Goal: Task Accomplishment & Management: Manage account settings

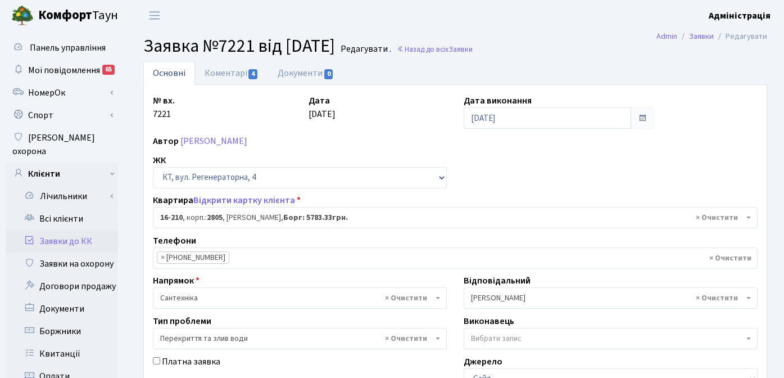
select select "8771"
select select "32"
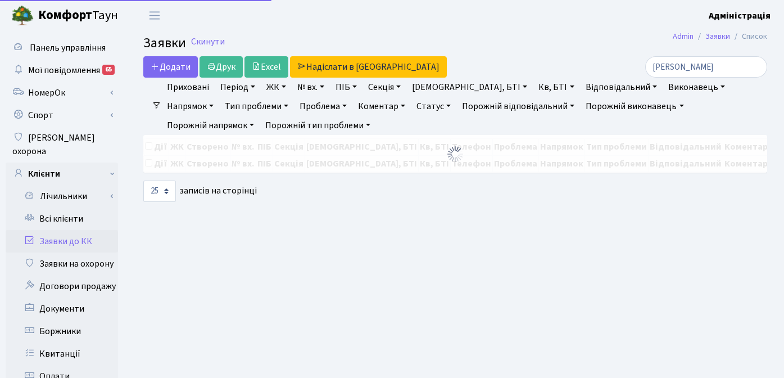
select select "25"
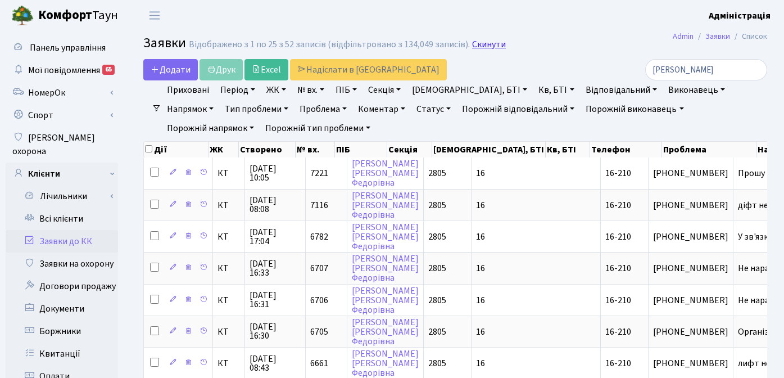
click at [480, 44] on link "Скинути" at bounding box center [489, 44] width 34 height 11
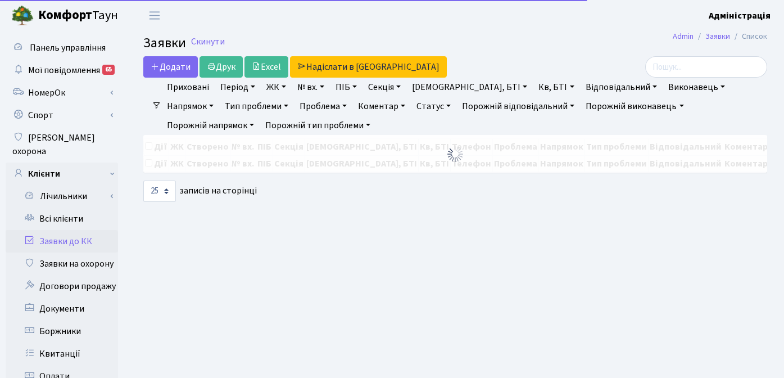
select select "25"
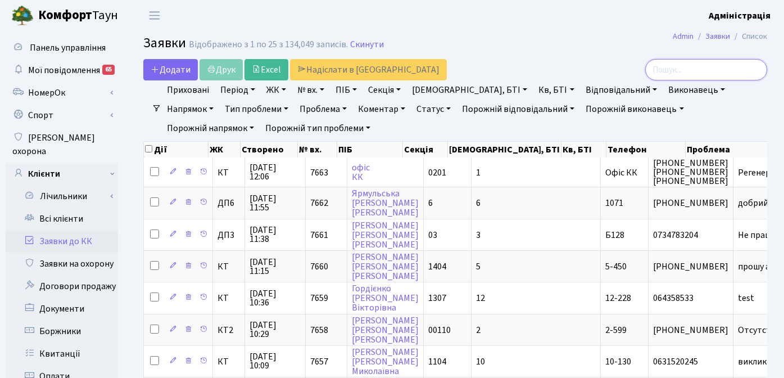
click at [700, 73] on input "search" at bounding box center [706, 69] width 122 height 21
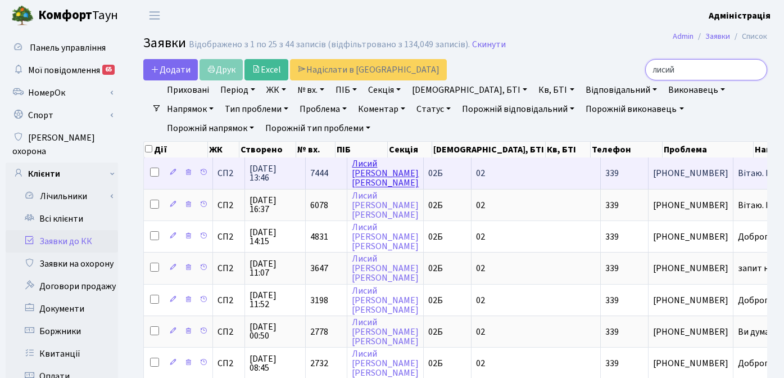
type input "лисий"
click at [369, 178] on link "Лисий Сергій Віталійович" at bounding box center [385, 172] width 67 height 31
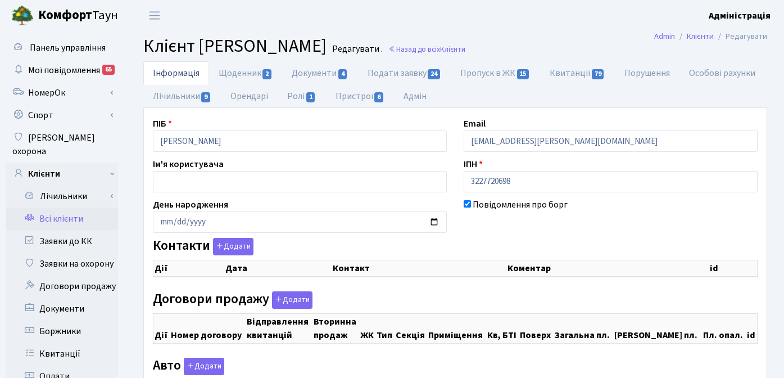
checkbox input "true"
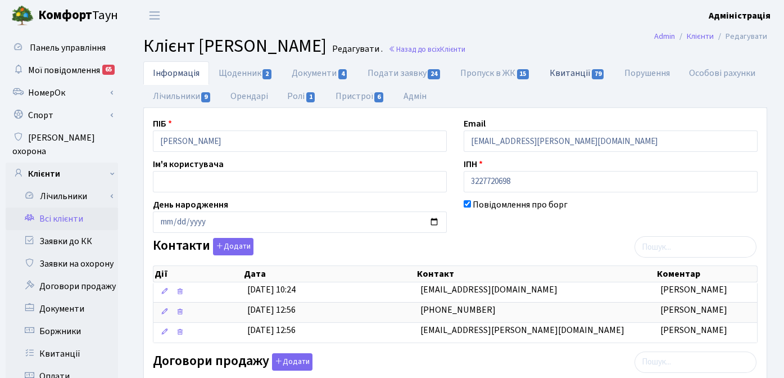
click at [584, 73] on link "Квитанції 79" at bounding box center [577, 72] width 75 height 23
select select "25"
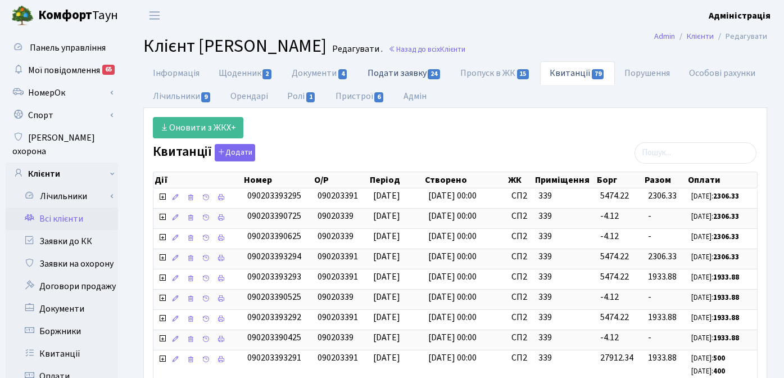
click at [413, 73] on link "Подати заявку 24" at bounding box center [404, 72] width 93 height 23
select select "25"
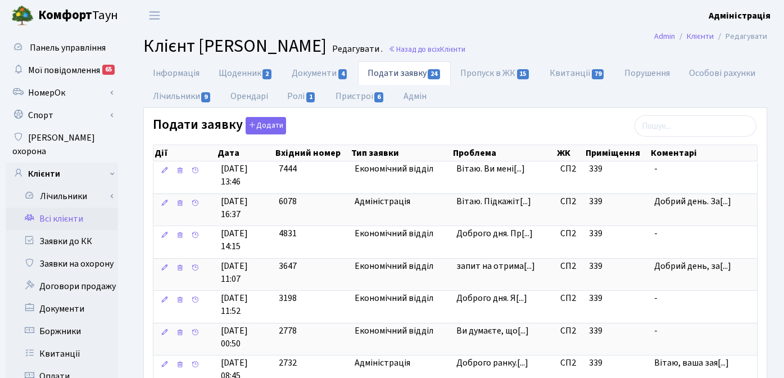
click at [575, 26] on header "Комфорт Таун Адміністрація Мій обліковий запис Вийти" at bounding box center [392, 15] width 784 height 31
click at [57, 207] on link "Всі клієнти" at bounding box center [62, 218] width 112 height 22
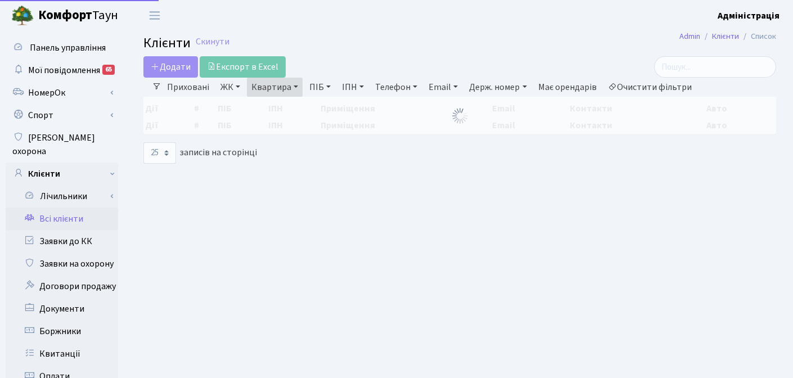
select select "25"
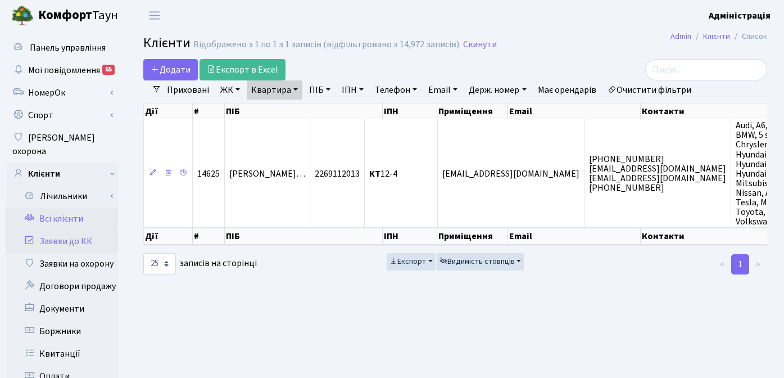
click at [75, 230] on link "Заявки до КК" at bounding box center [62, 241] width 112 height 22
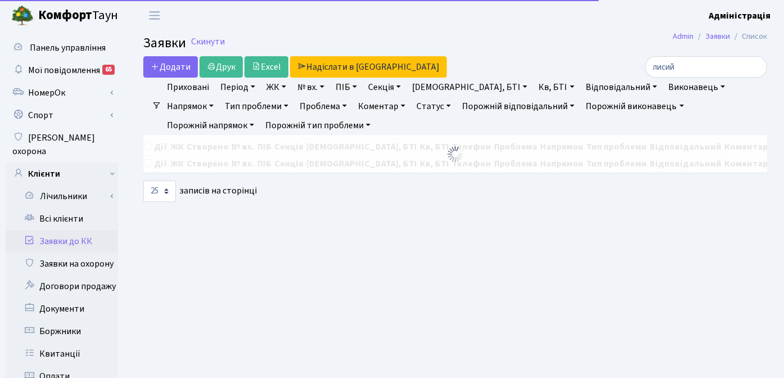
select select "25"
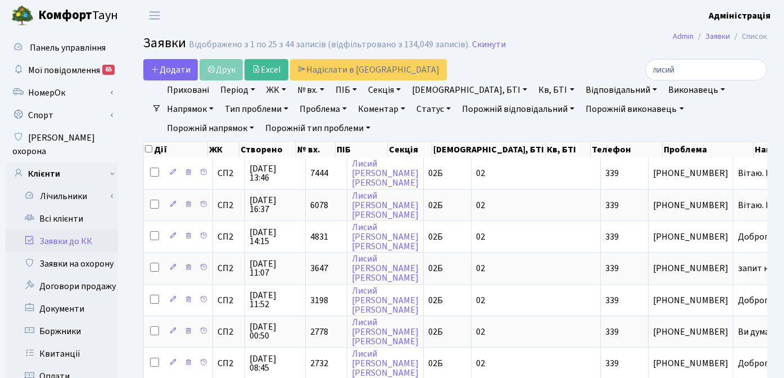
click at [532, 54] on h2 "Заявки Відображено з 1 по 25 з 44 записів (відфільтровано з 134,049 записів). С…" at bounding box center [455, 44] width 624 height 19
click at [474, 46] on link "Скинути" at bounding box center [489, 44] width 34 height 11
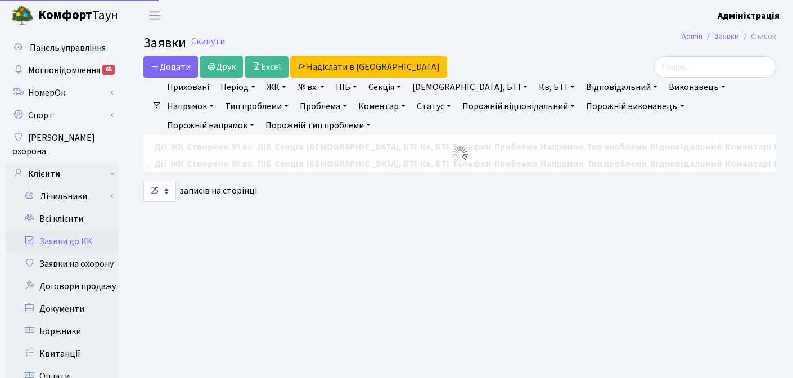
select select "25"
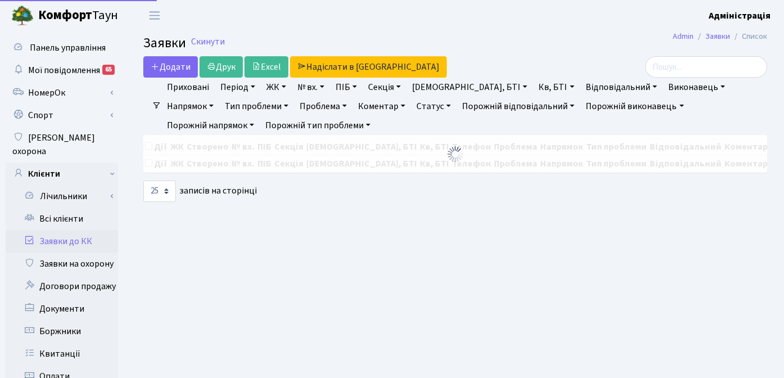
click at [311, 89] on link "№ вх." at bounding box center [311, 87] width 36 height 19
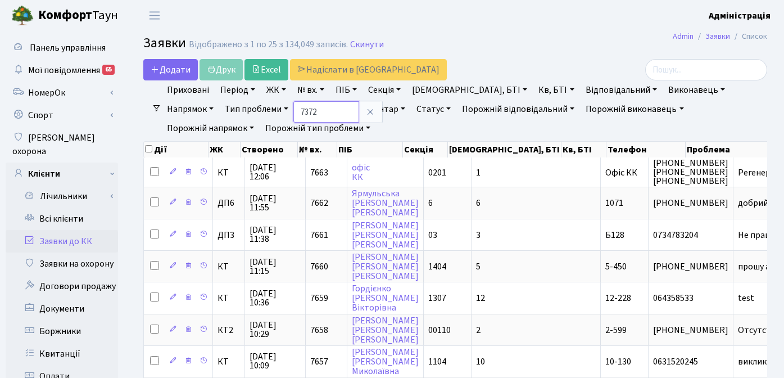
type input "7372"
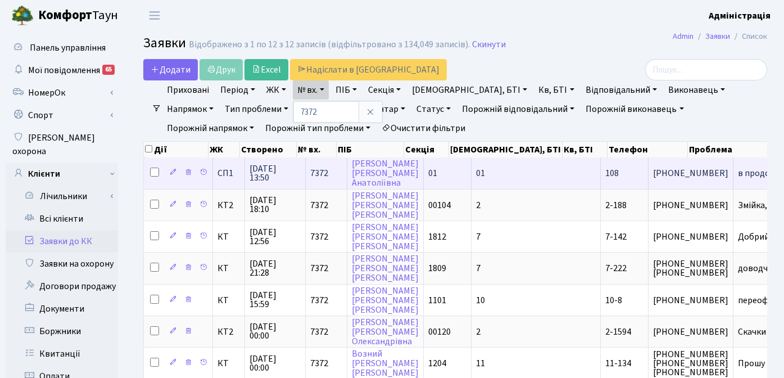
click at [738, 175] on span "в продолжение" at bounding box center [780, 173] width 84 height 9
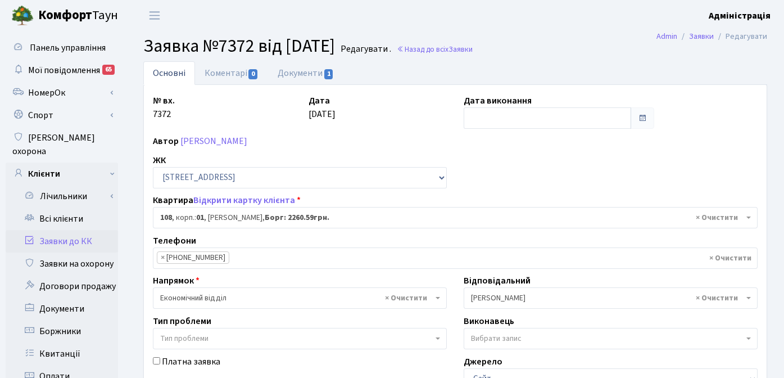
select select "20033"
click at [236, 204] on link "Відкрити картку клієнта" at bounding box center [244, 200] width 102 height 12
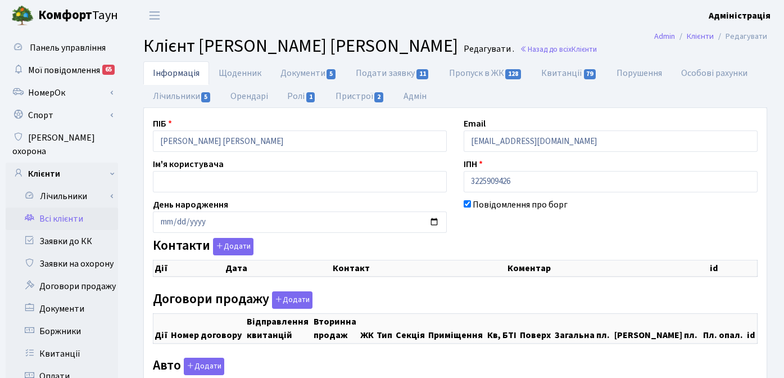
checkbox input "true"
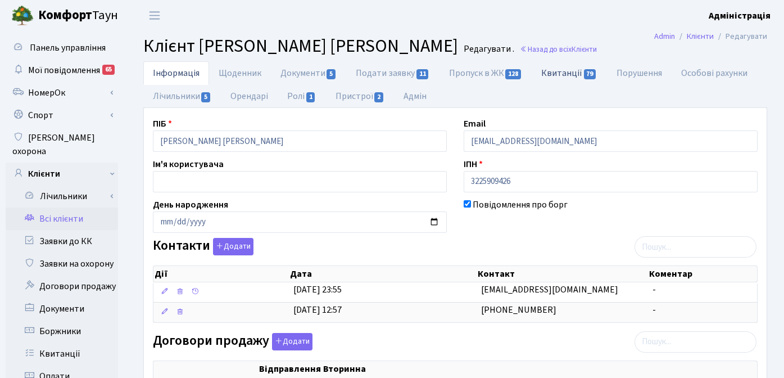
click at [558, 72] on link "Квитанції 79" at bounding box center [569, 72] width 75 height 23
select select "25"
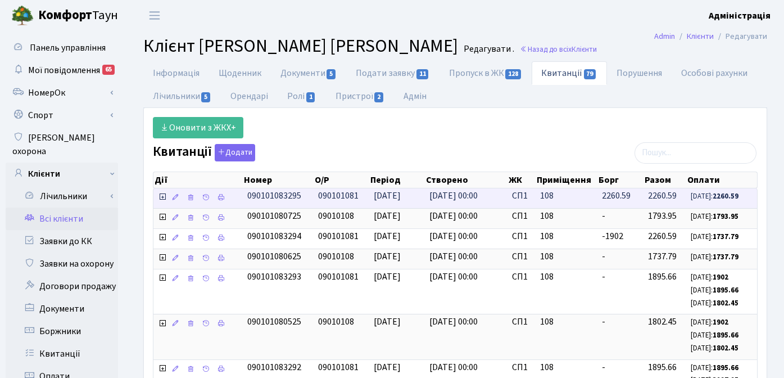
click at [162, 196] on icon at bounding box center [162, 196] width 9 height 9
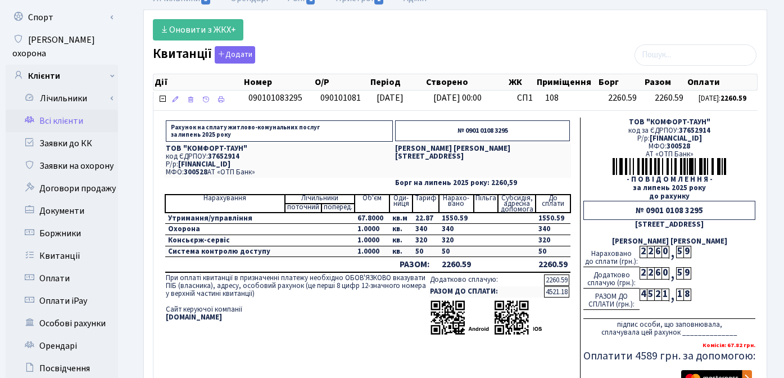
scroll to position [101, 0]
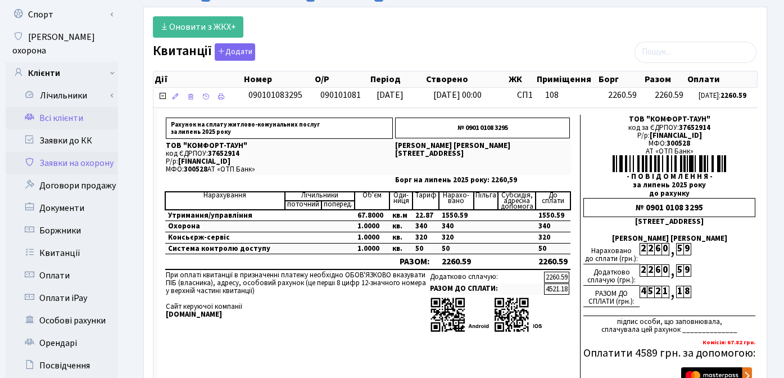
click at [83, 152] on link "Заявки на охорону" at bounding box center [62, 163] width 112 height 22
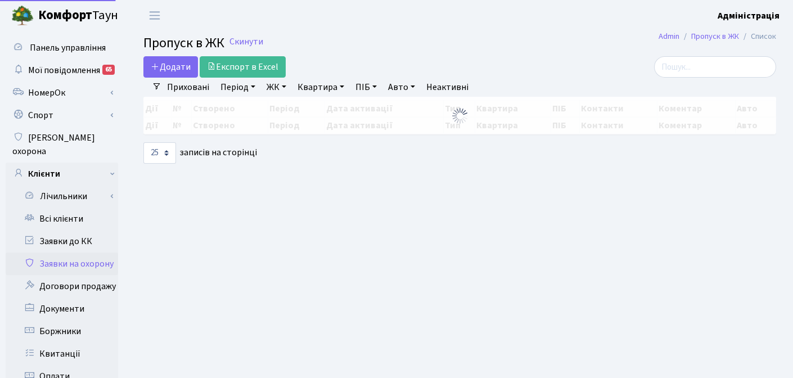
select select "25"
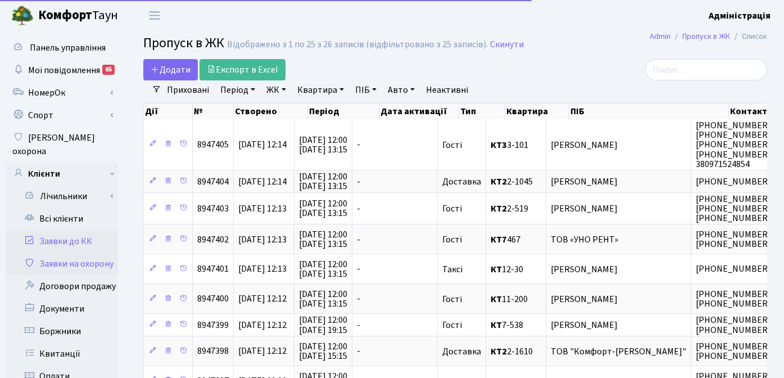
click at [75, 230] on link "Заявки до КК" at bounding box center [62, 241] width 112 height 22
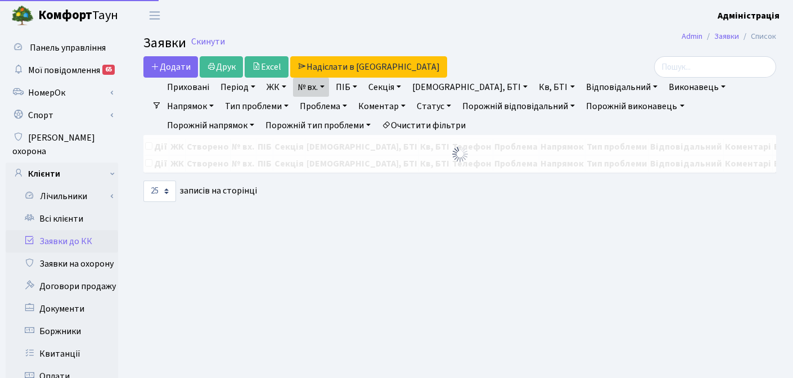
select select "25"
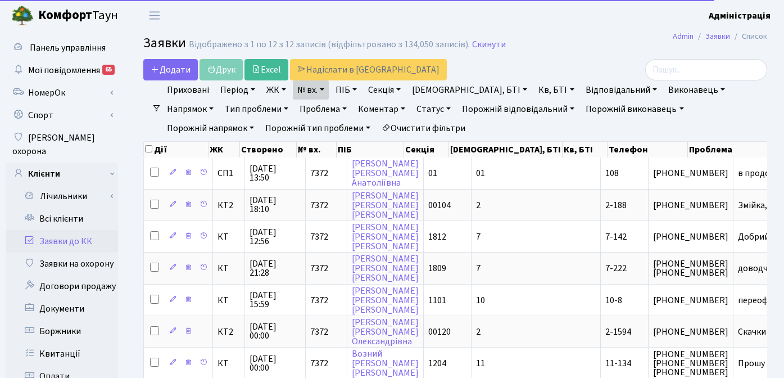
click at [377, 128] on link "Очистити фільтри" at bounding box center [423, 128] width 93 height 19
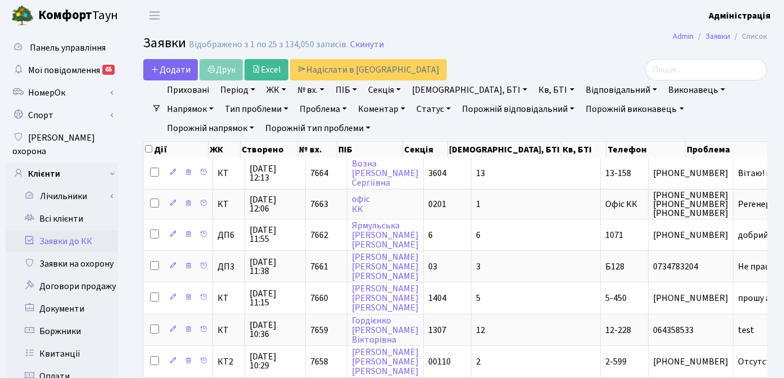
click at [279, 91] on link "ЖК" at bounding box center [276, 89] width 29 height 19
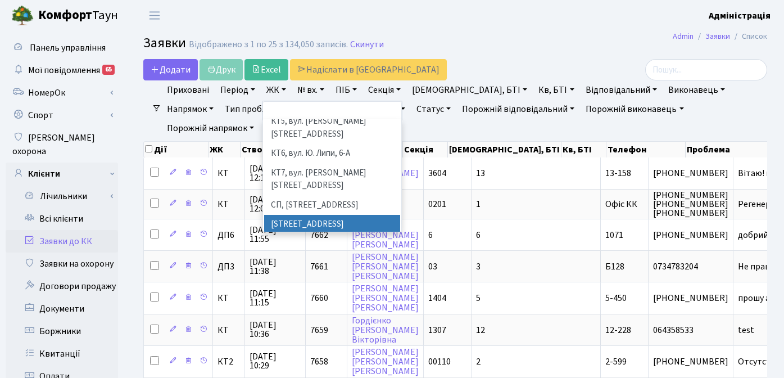
scroll to position [117, 0]
click at [309, 214] on li "СП1, Столичне шосе, 1" at bounding box center [332, 224] width 136 height 20
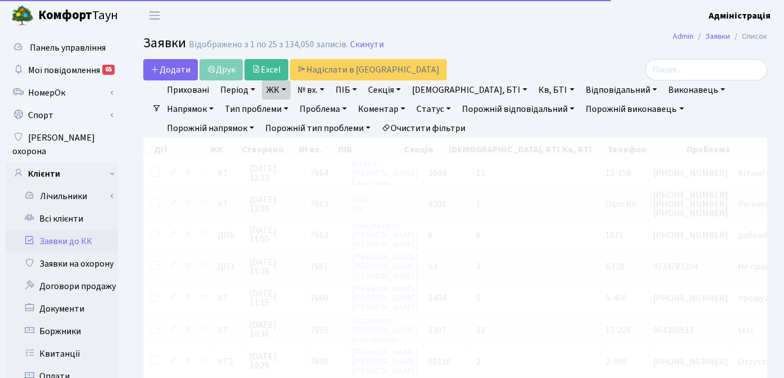
click at [280, 91] on link "ЖК" at bounding box center [276, 89] width 29 height 19
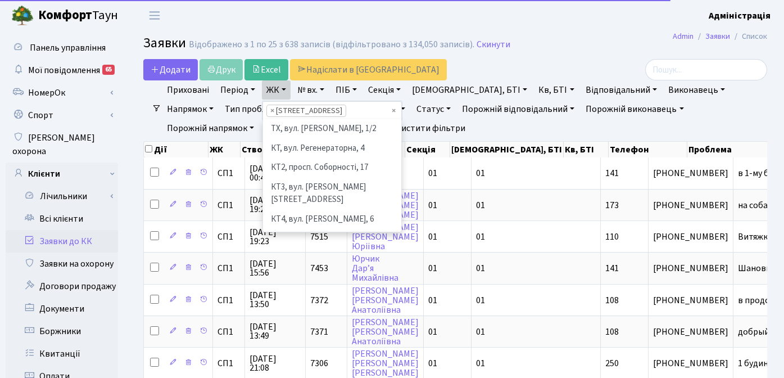
scroll to position [155, 0]
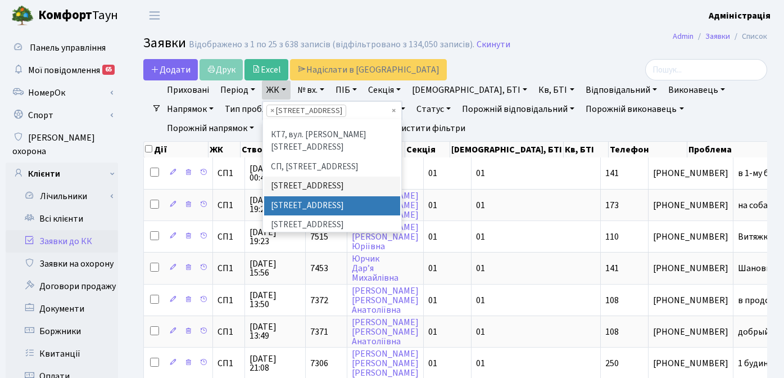
click at [315, 196] on li "СП2, Столичне шосе, 1А" at bounding box center [332, 206] width 136 height 20
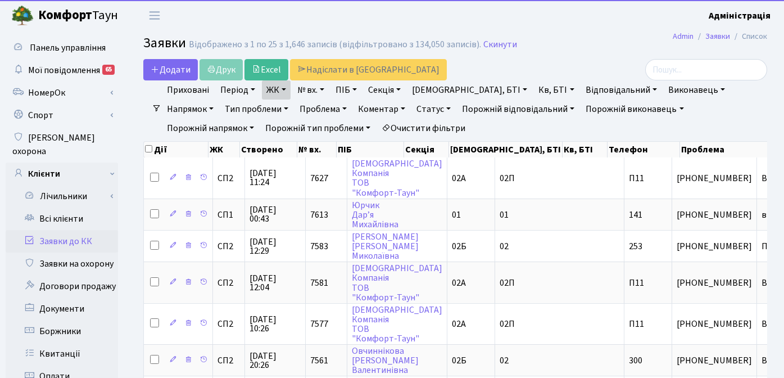
click at [278, 93] on link "ЖК" at bounding box center [276, 89] width 29 height 19
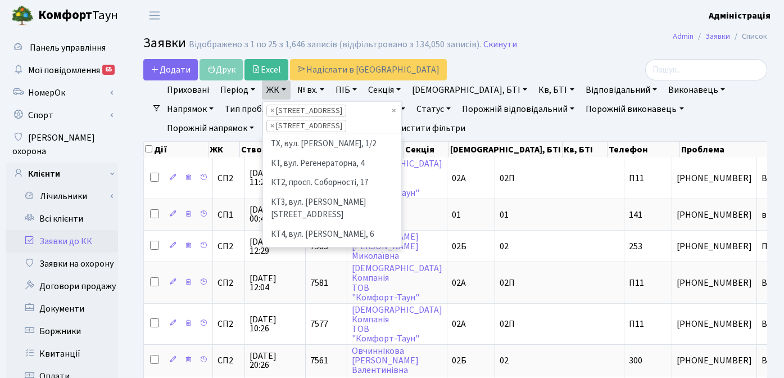
scroll to position [136, 0]
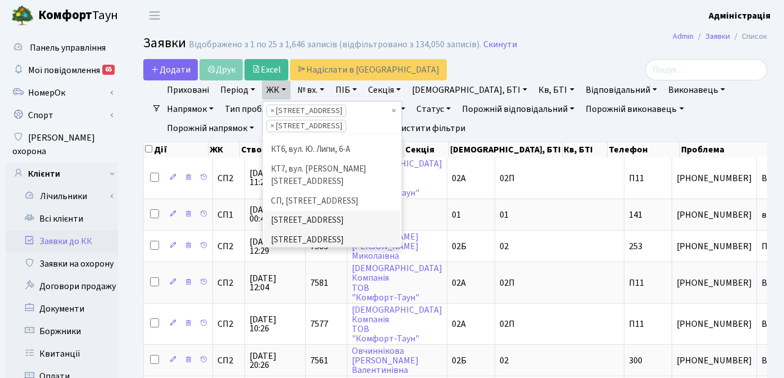
click at [311, 250] on li "[STREET_ADDRESS]" at bounding box center [332, 260] width 136 height 20
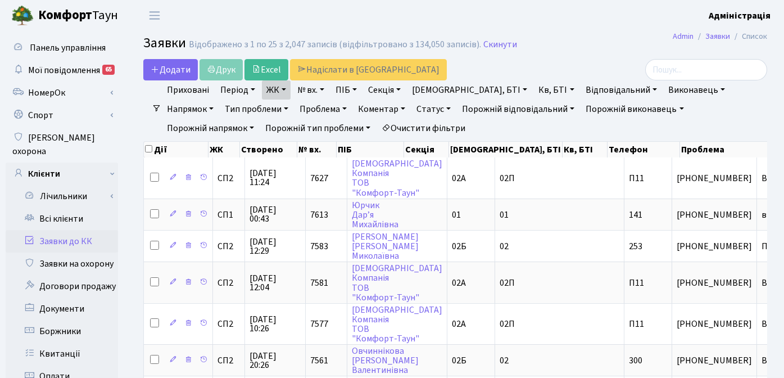
click at [412, 110] on link "Статус" at bounding box center [433, 109] width 43 height 19
click at [413, 174] on link "Не виконано" at bounding box center [457, 177] width 89 height 17
click at [238, 88] on link "Період" at bounding box center [238, 89] width 44 height 19
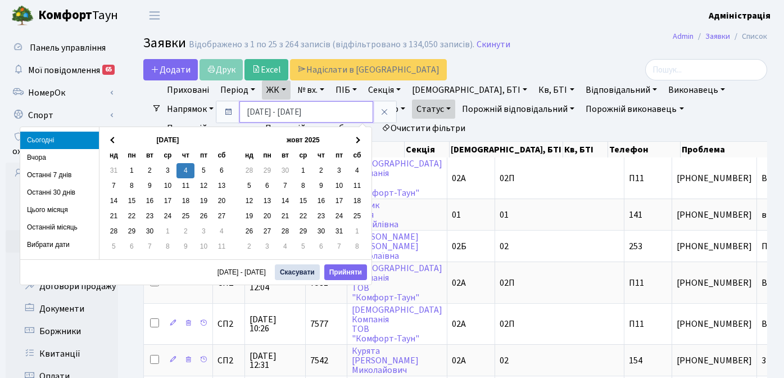
click at [250, 112] on input "04.09.2025 - 04.09.2025" at bounding box center [306, 111] width 134 height 21
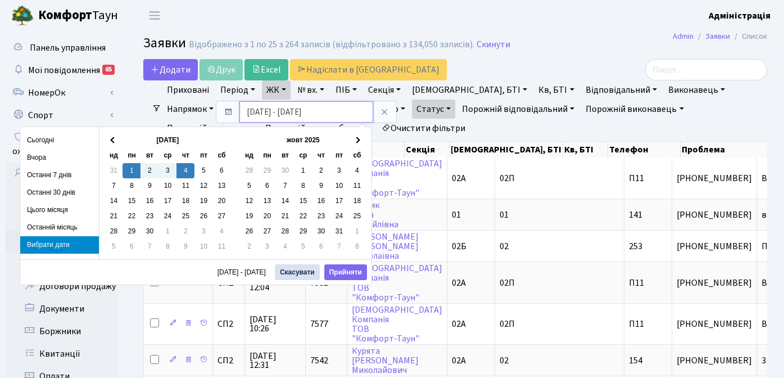
click at [277, 115] on input "01.09.2025 - 04.09.2025" at bounding box center [306, 111] width 134 height 21
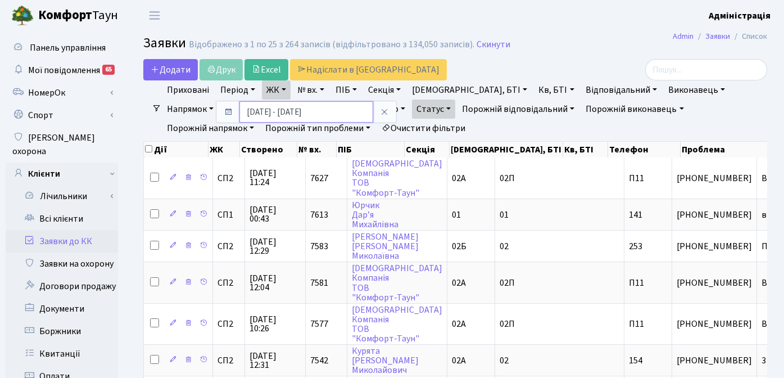
click at [335, 113] on input "01.09.2024 - 04.09.2025" at bounding box center [306, 111] width 134 height 21
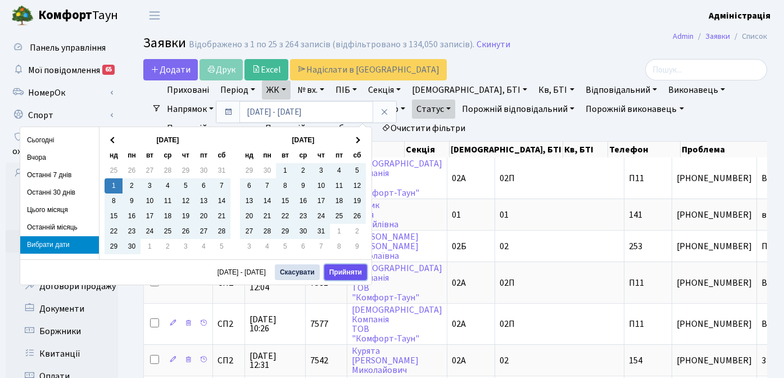
click at [344, 273] on button "Прийняти" at bounding box center [345, 272] width 43 height 16
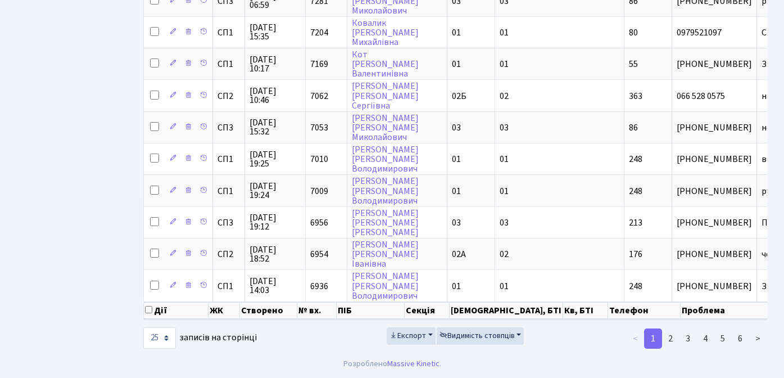
scroll to position [685, 0]
click at [739, 338] on link "6" at bounding box center [740, 338] width 18 height 20
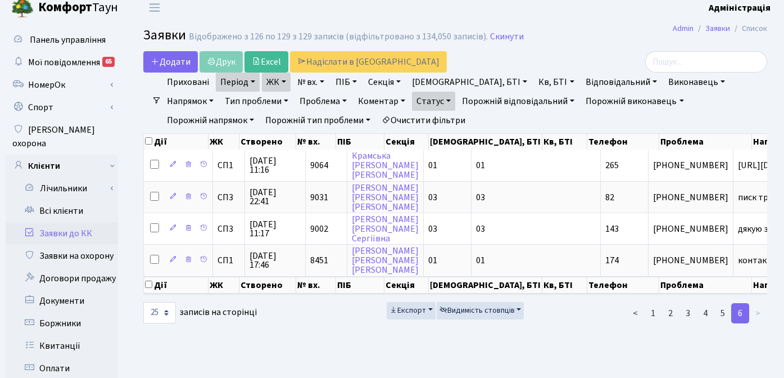
scroll to position [19, 0]
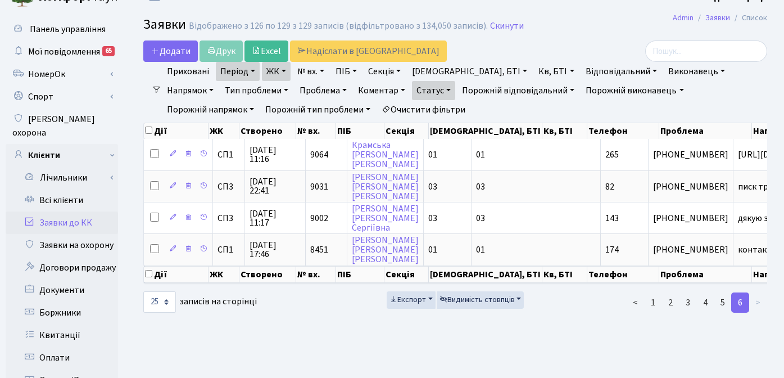
click at [250, 71] on link "Період" at bounding box center [238, 71] width 44 height 19
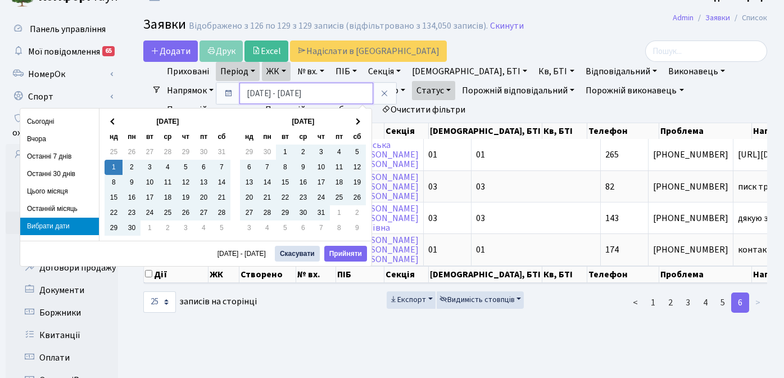
click at [261, 93] on input "01.09.2024 - 04.09.2025" at bounding box center [306, 93] width 134 height 21
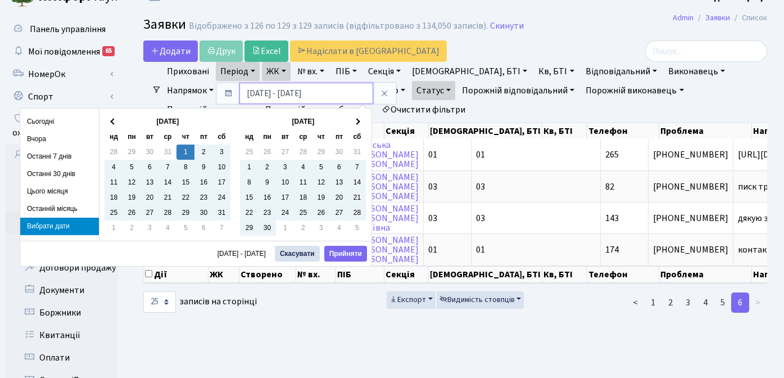
type input "01.08.2024 - 04.09.2025"
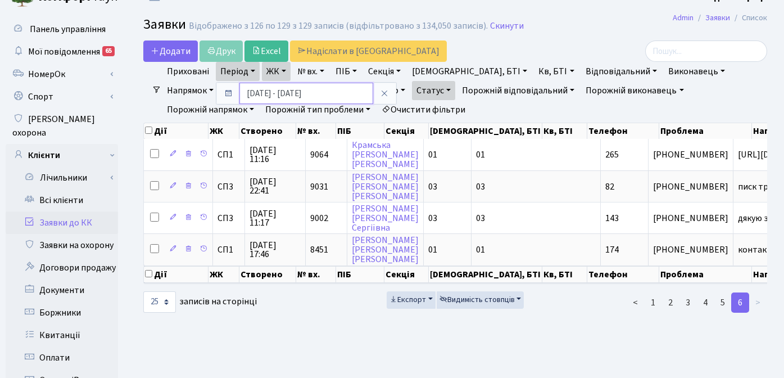
click at [274, 95] on input "01.08.2024 - 04.09.2025" at bounding box center [306, 93] width 134 height 21
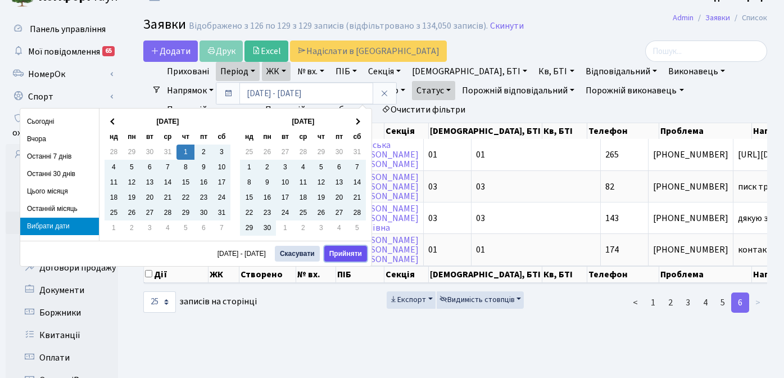
click at [354, 255] on button "Прийняти" at bounding box center [345, 254] width 43 height 16
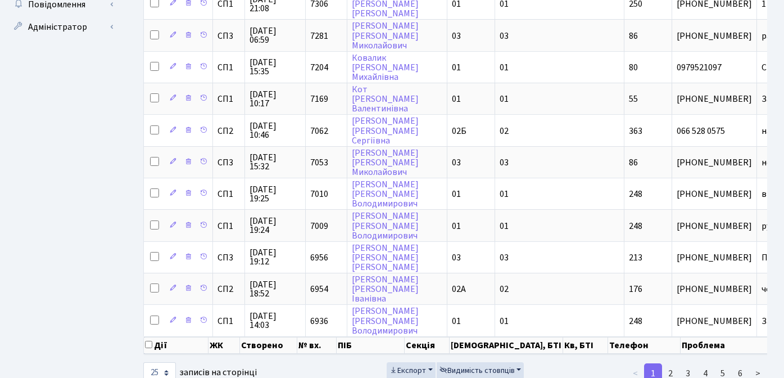
scroll to position [685, 0]
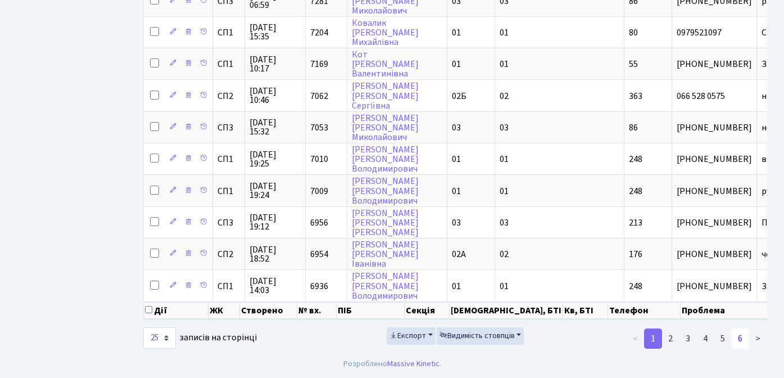
click at [742, 338] on link "6" at bounding box center [740, 338] width 18 height 20
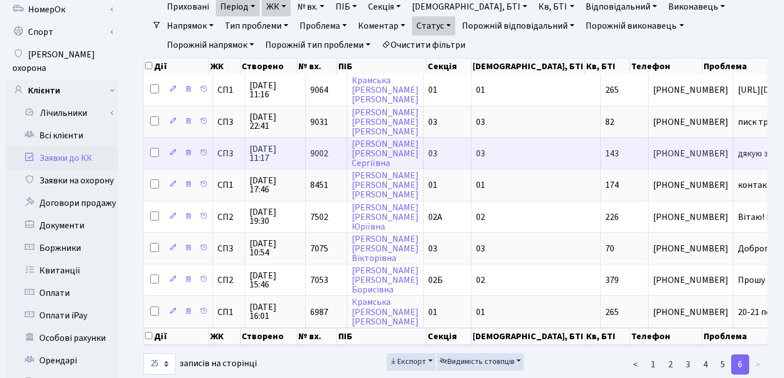
scroll to position [83, 0]
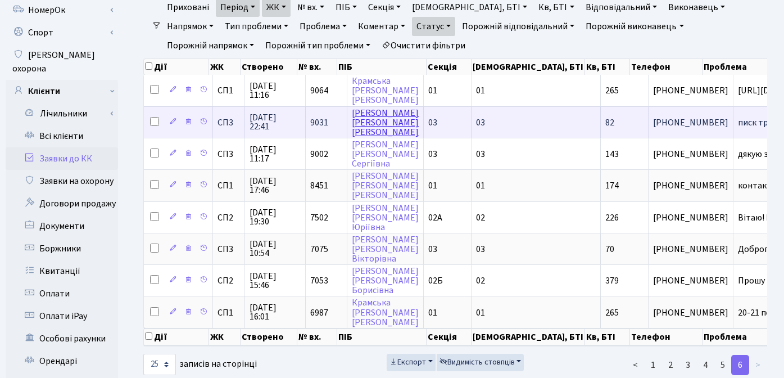
click at [370, 123] on link "Альохіна Світлана Юхимівна" at bounding box center [385, 122] width 67 height 31
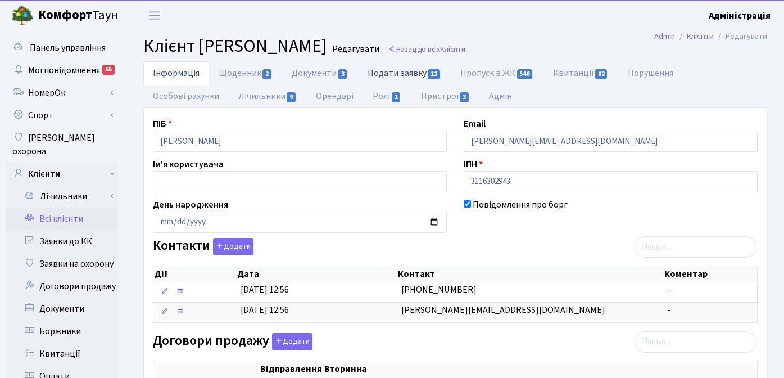
click at [397, 73] on link "Подати заявку 12" at bounding box center [404, 72] width 93 height 23
select select "25"
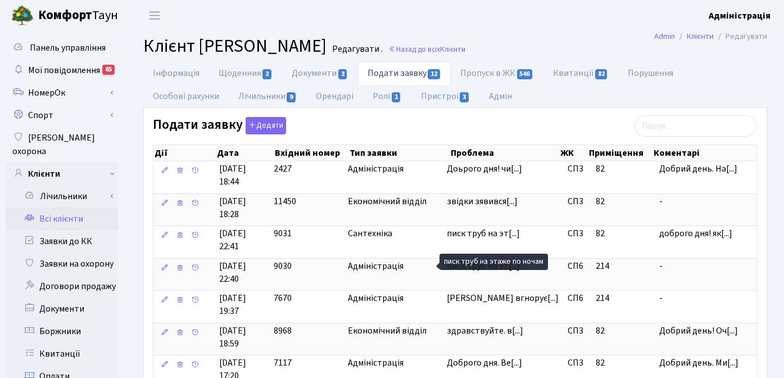
scroll to position [2, 0]
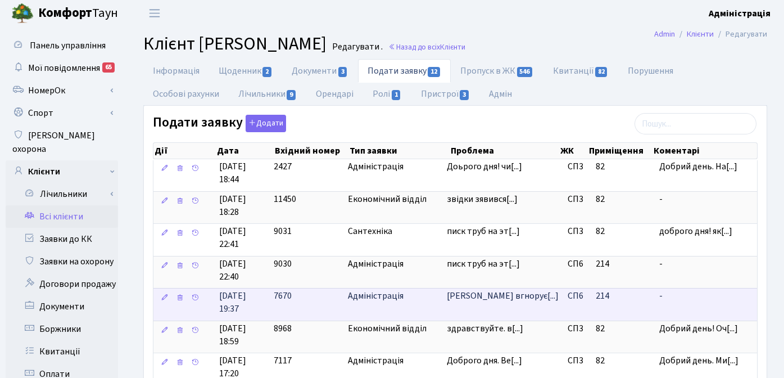
click at [367, 296] on span "Адміністрація" at bounding box center [393, 296] width 91 height 13
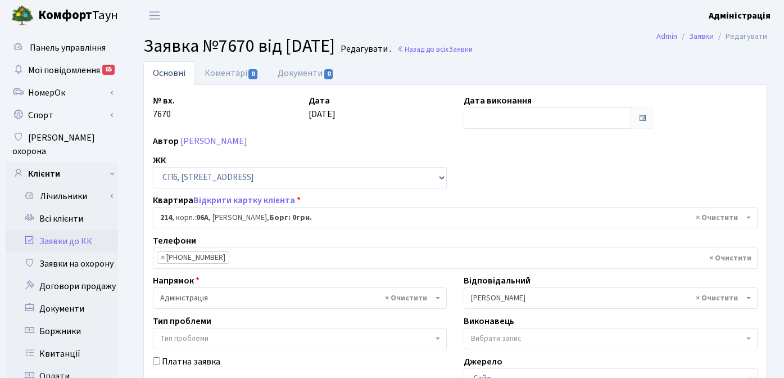
select select "21882"
click at [499, 116] on input "text" at bounding box center [548, 117] width 168 height 21
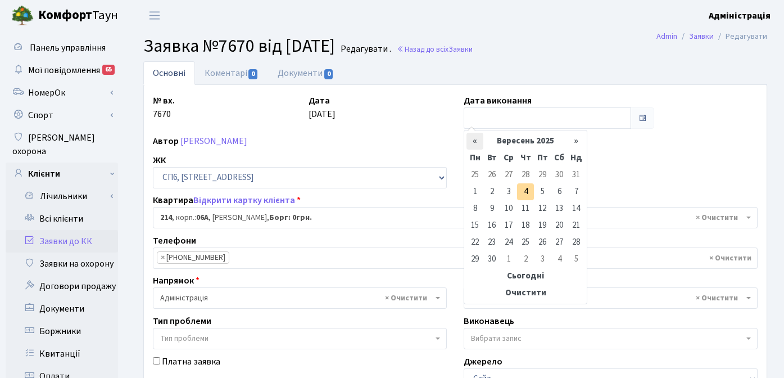
click at [477, 139] on th "«" at bounding box center [475, 141] width 17 height 17
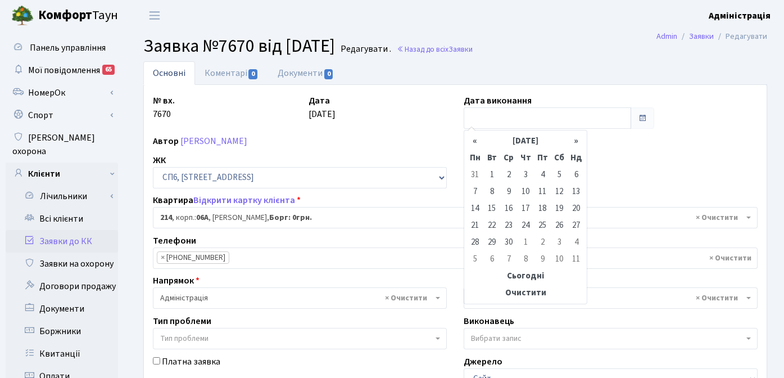
click at [477, 139] on th "«" at bounding box center [475, 141] width 17 height 17
click at [577, 174] on td "1" at bounding box center [576, 174] width 17 height 17
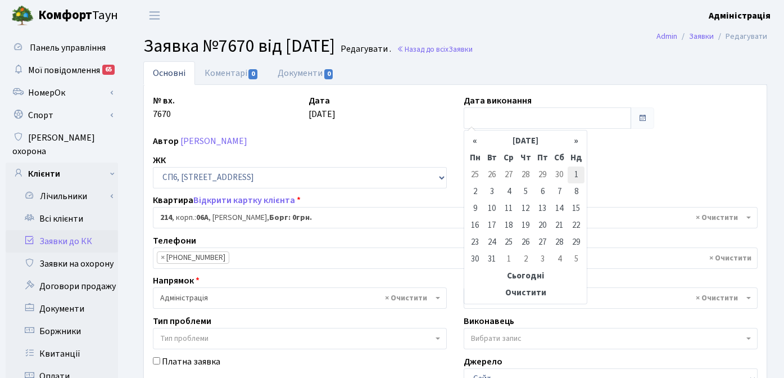
type input "01.12.2024"
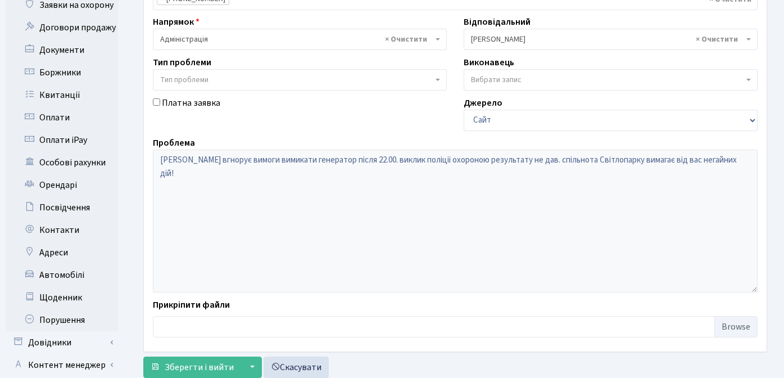
scroll to position [322, 0]
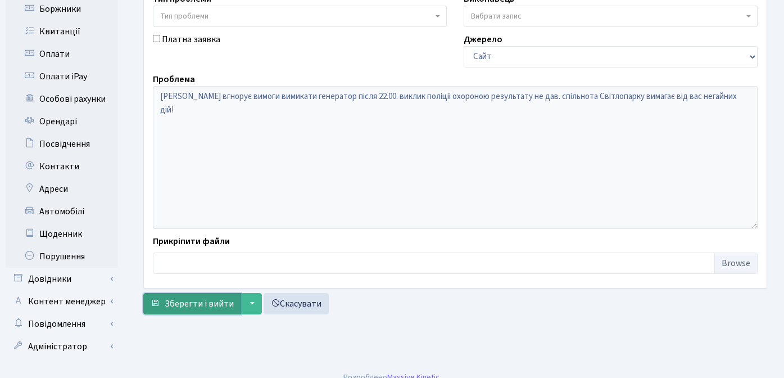
click at [193, 304] on span "Зберегти і вийти" at bounding box center [199, 303] width 69 height 12
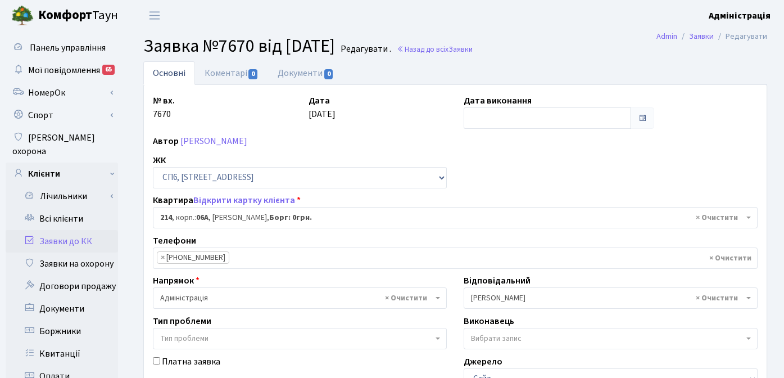
select select "21882"
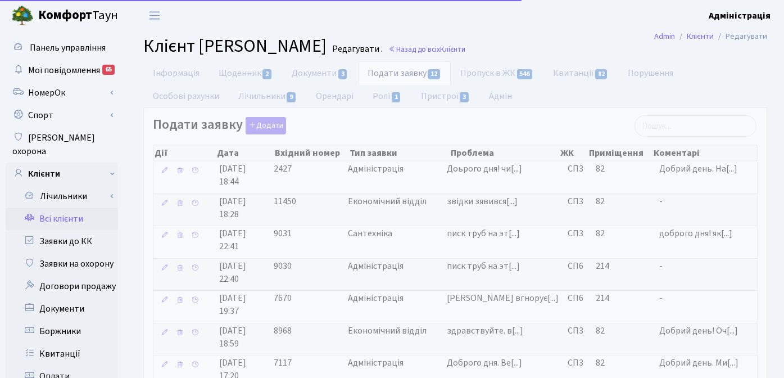
scroll to position [2, 0]
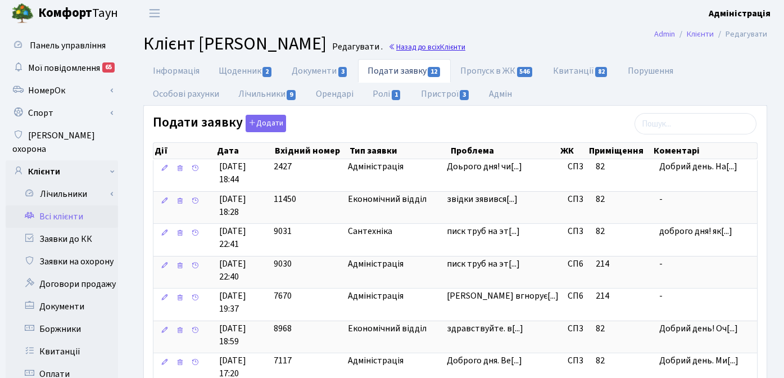
click at [465, 47] on link "Назад до всіх Клієнти" at bounding box center [426, 47] width 77 height 11
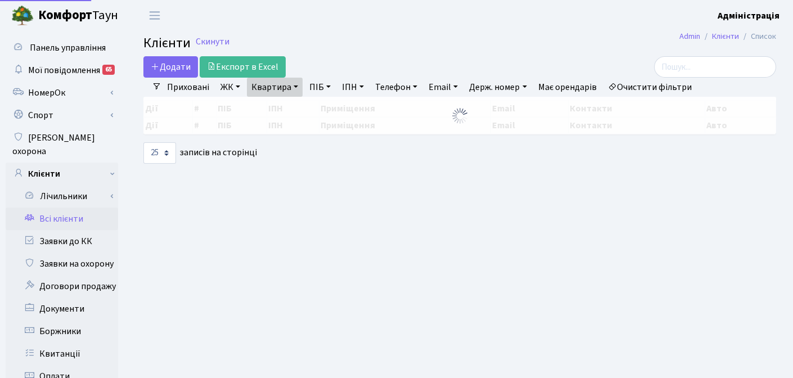
select select "25"
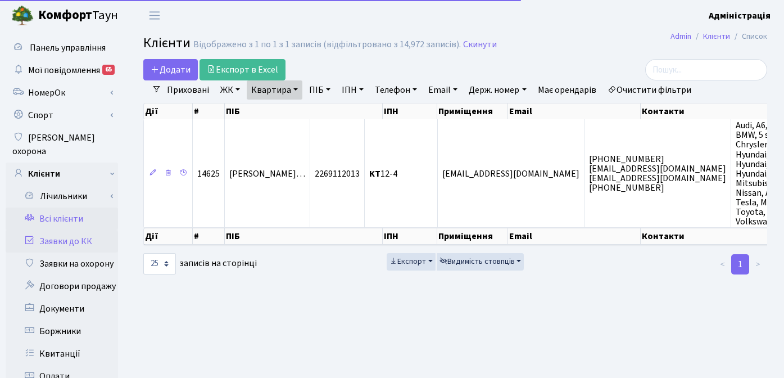
click at [69, 238] on link "Заявки до КК" at bounding box center [62, 241] width 112 height 22
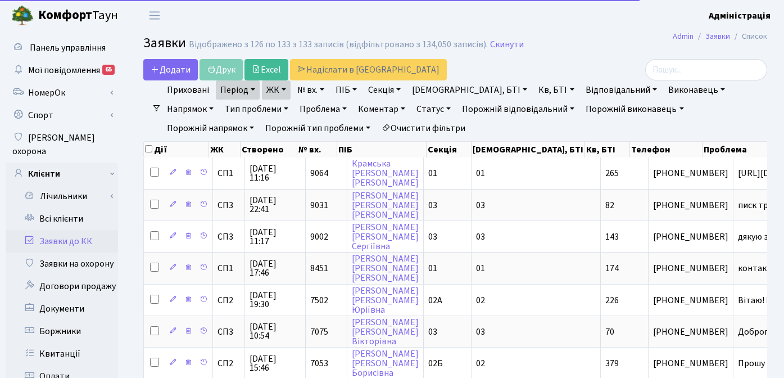
select select "25"
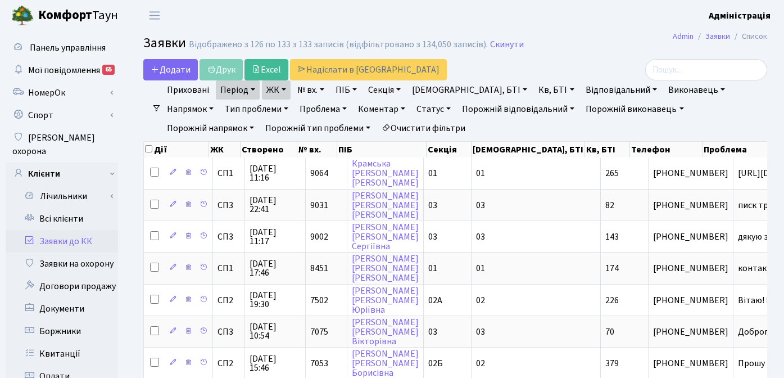
click at [287, 92] on link "ЖК" at bounding box center [276, 89] width 29 height 19
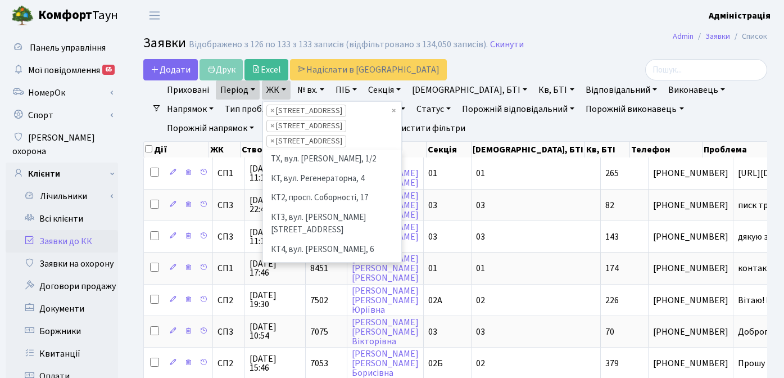
scroll to position [136, 0]
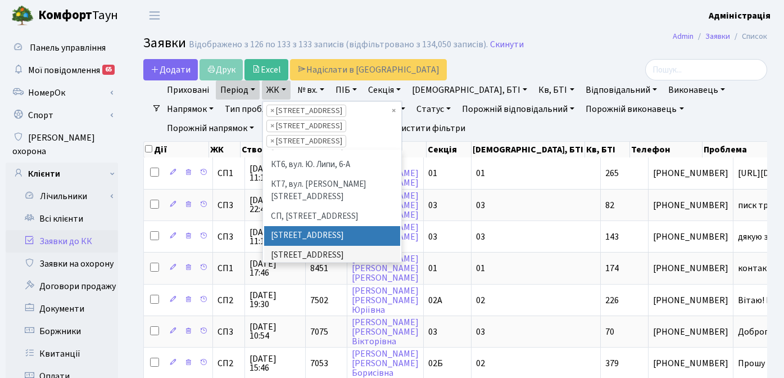
click at [287, 92] on link "ЖК" at bounding box center [276, 89] width 29 height 19
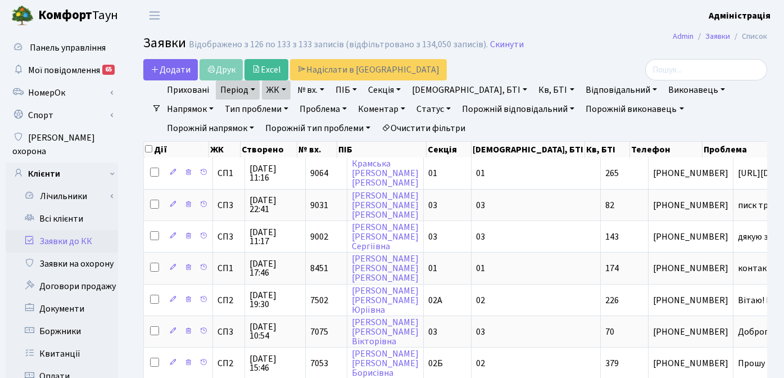
click at [309, 86] on link "№ вх." at bounding box center [311, 89] width 36 height 19
type input "8451"
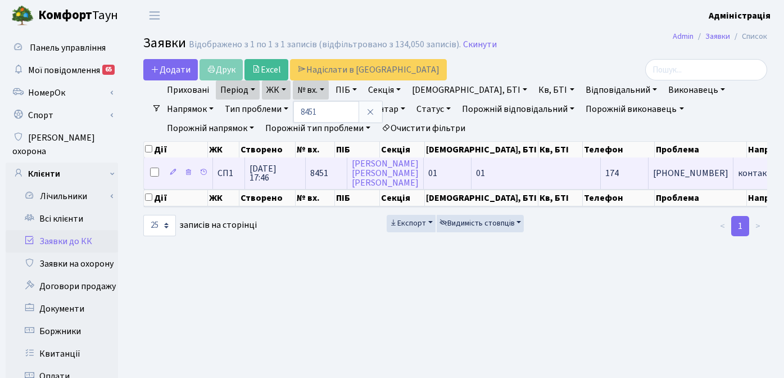
click at [653, 169] on span "+380951009573" at bounding box center [690, 173] width 75 height 9
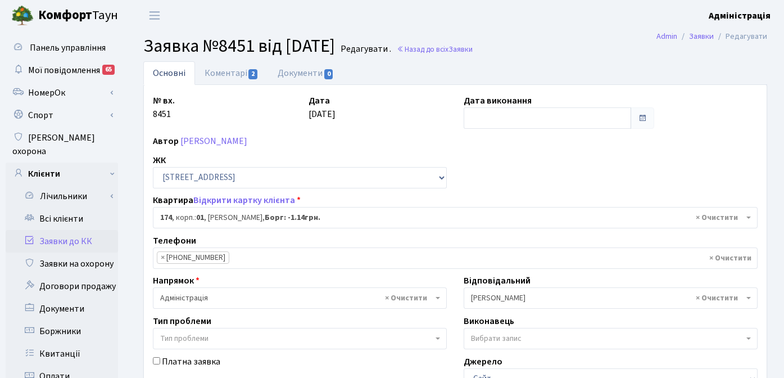
select select "20099"
click at [512, 117] on input "text" at bounding box center [548, 117] width 168 height 21
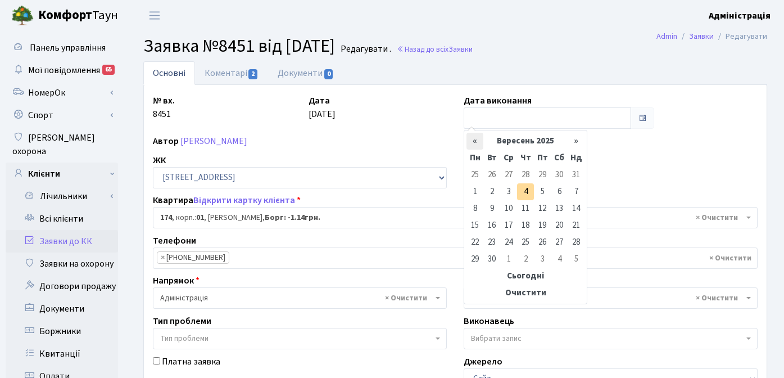
click at [478, 141] on th "«" at bounding box center [475, 141] width 17 height 17
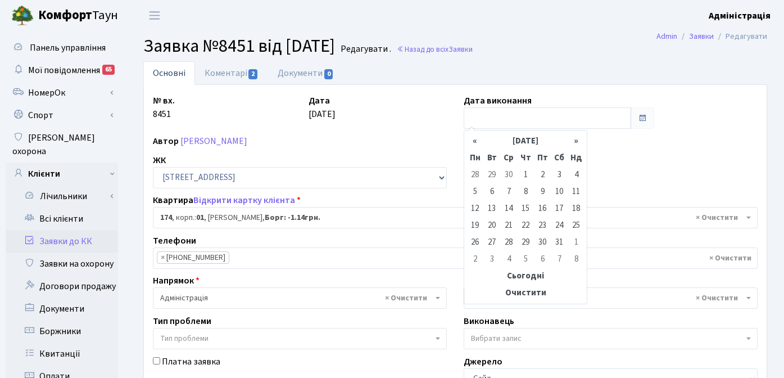
click at [478, 141] on th "«" at bounding box center [475, 141] width 17 height 17
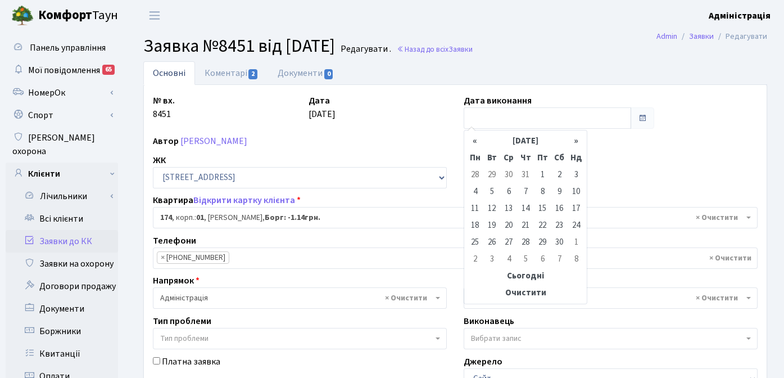
click at [478, 141] on th "«" at bounding box center [475, 141] width 17 height 17
click at [492, 175] on td "1" at bounding box center [491, 174] width 17 height 17
type input "01.10.2024"
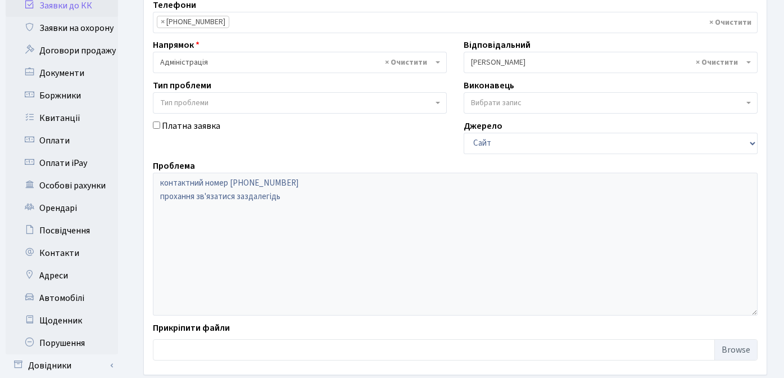
scroll to position [322, 0]
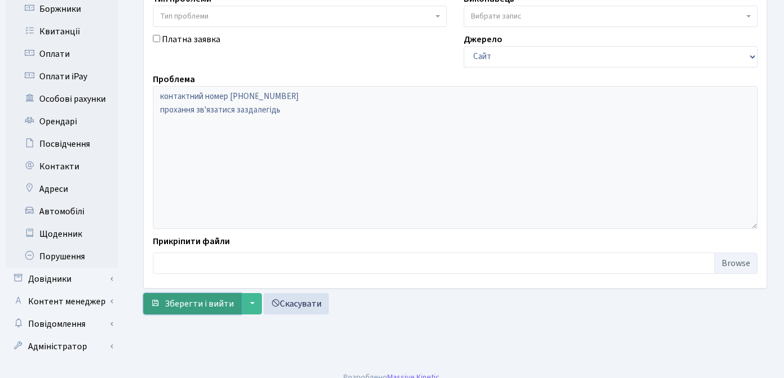
click at [188, 300] on span "Зберегти і вийти" at bounding box center [199, 303] width 69 height 12
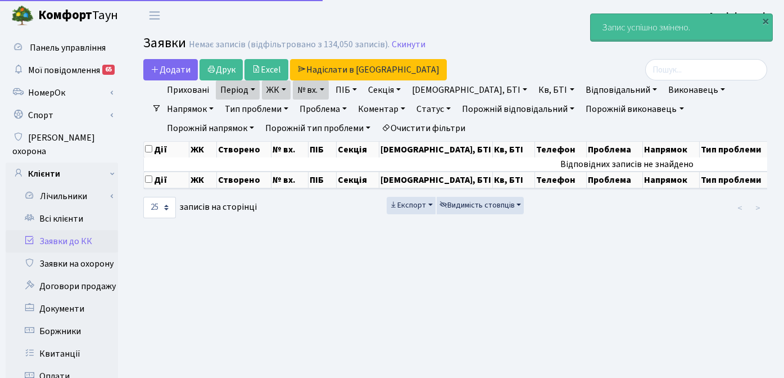
select select "25"
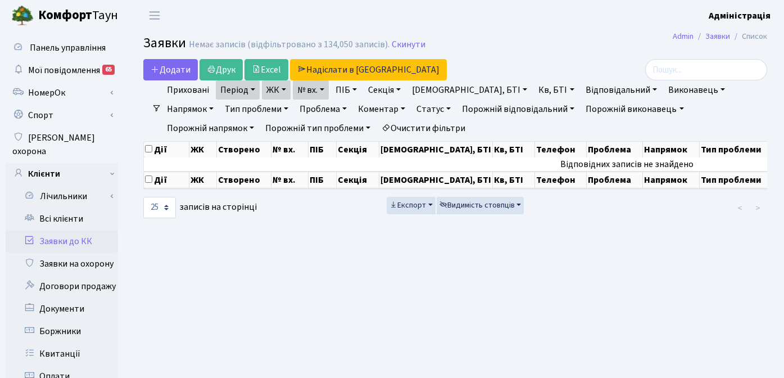
click at [323, 90] on link "№ вх." at bounding box center [311, 89] width 36 height 19
drag, startPoint x: 322, startPoint y: 111, endPoint x: 294, endPoint y: 111, distance: 27.5
click at [294, 111] on input "8451" at bounding box center [326, 111] width 66 height 21
type input "9417"
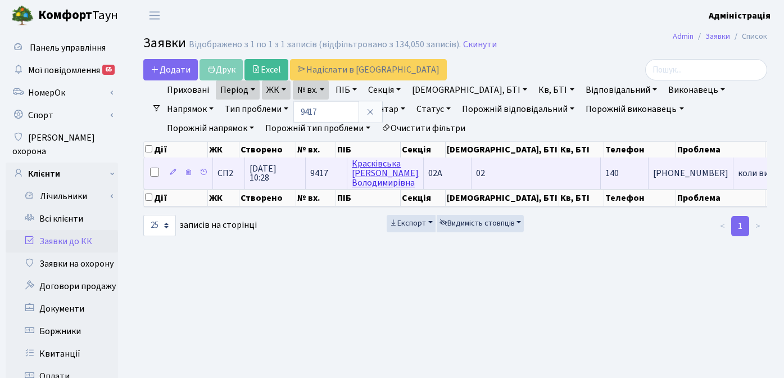
click at [368, 174] on link "[PERSON_NAME]" at bounding box center [385, 172] width 67 height 31
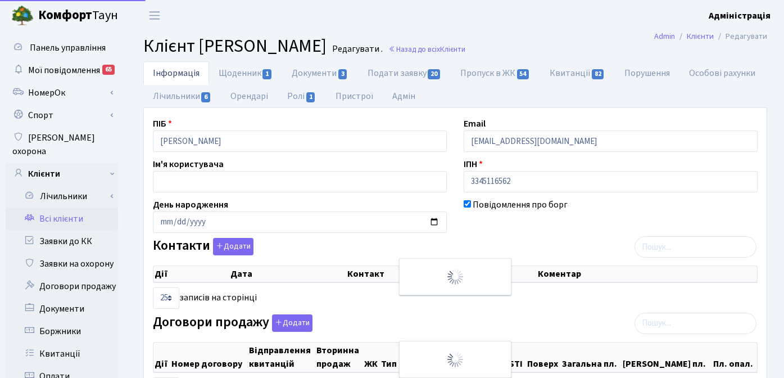
select select "25"
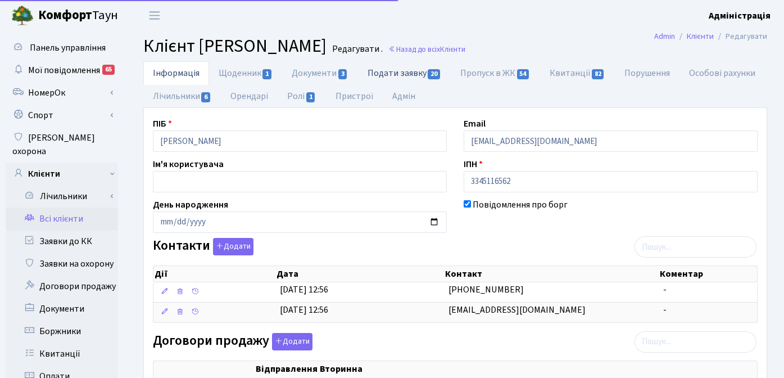
click at [407, 73] on link "Подати заявку 20" at bounding box center [404, 72] width 93 height 23
select select "25"
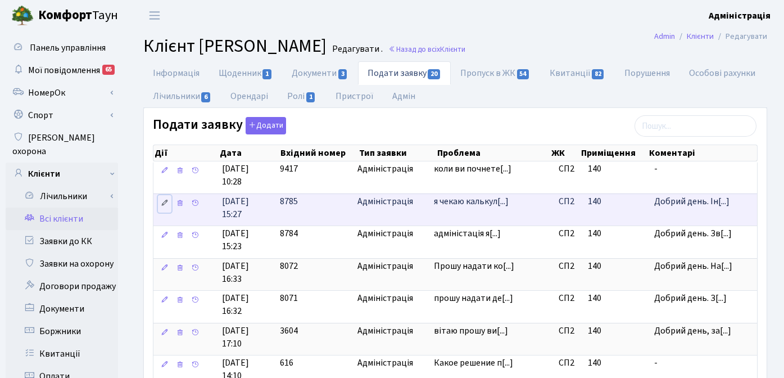
click at [162, 202] on icon at bounding box center [165, 203] width 8 height 8
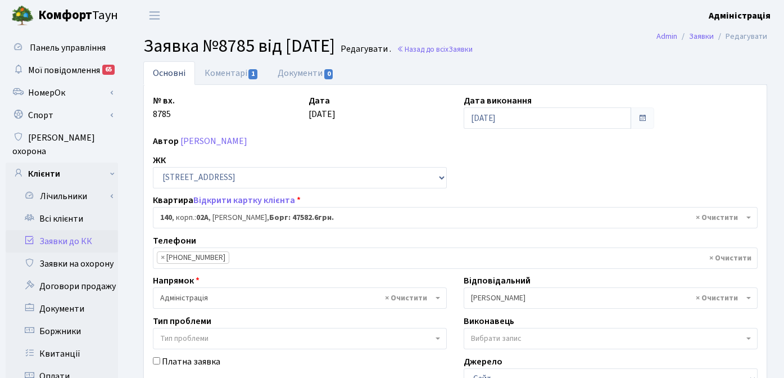
select select "20390"
click at [222, 75] on link "Коментарі 1" at bounding box center [231, 72] width 73 height 23
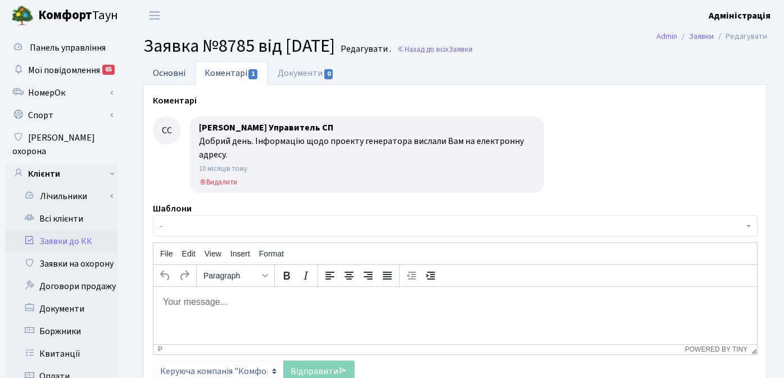
click at [160, 75] on link "Основні" at bounding box center [169, 72] width 52 height 23
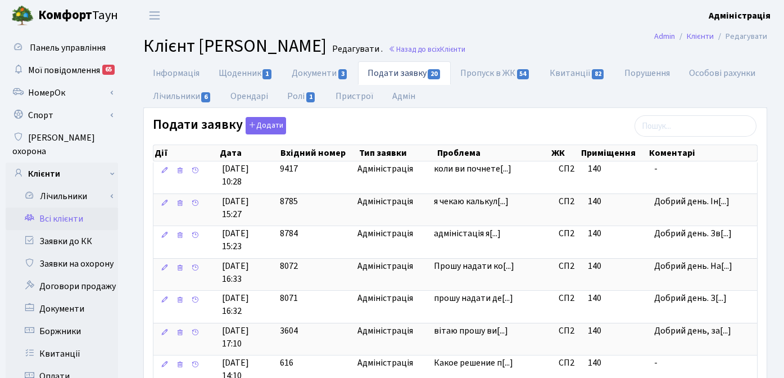
drag, startPoint x: 197, startPoint y: 44, endPoint x: 481, endPoint y: 51, distance: 284.0
click at [481, 51] on h2 "Клієнт [PERSON_NAME] . Назад до всіх Клієнти" at bounding box center [455, 45] width 624 height 21
copy span "[PERSON_NAME]"
click at [72, 230] on link "Заявки до КК" at bounding box center [62, 241] width 112 height 22
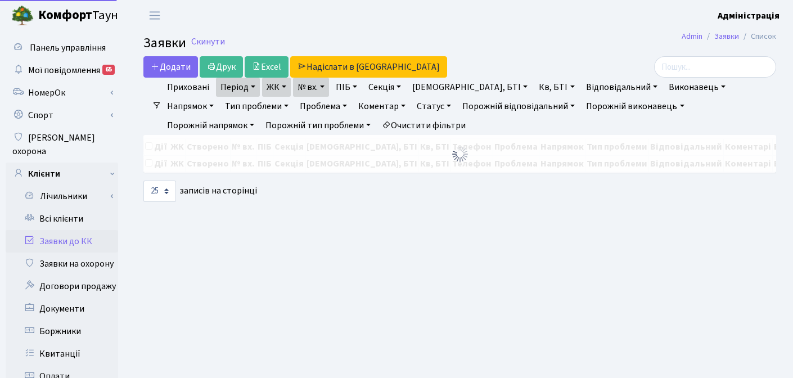
select select "25"
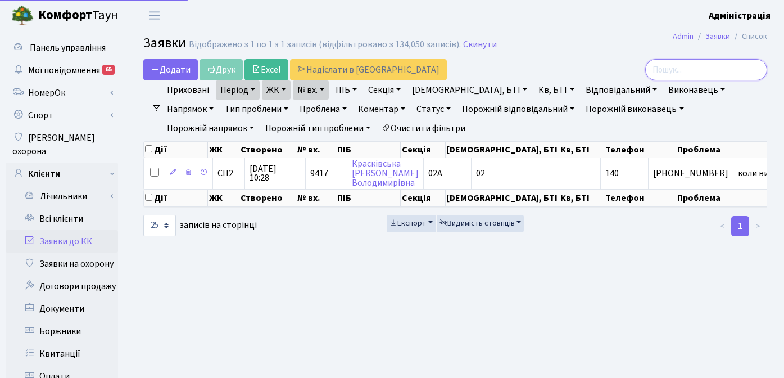
click at [725, 69] on input "search" at bounding box center [706, 69] width 122 height 21
paste input "[PERSON_NAME]"
type input "Красківська Галина Володимирівна"
click at [326, 90] on link "№ вх." at bounding box center [311, 89] width 36 height 19
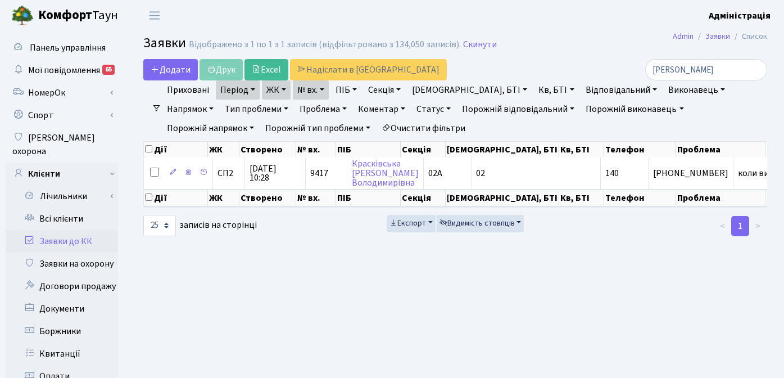
scroll to position [0, 0]
click at [372, 114] on icon at bounding box center [370, 111] width 9 height 9
click at [754, 68] on input "Красківська Галина Володимирівна" at bounding box center [706, 69] width 122 height 21
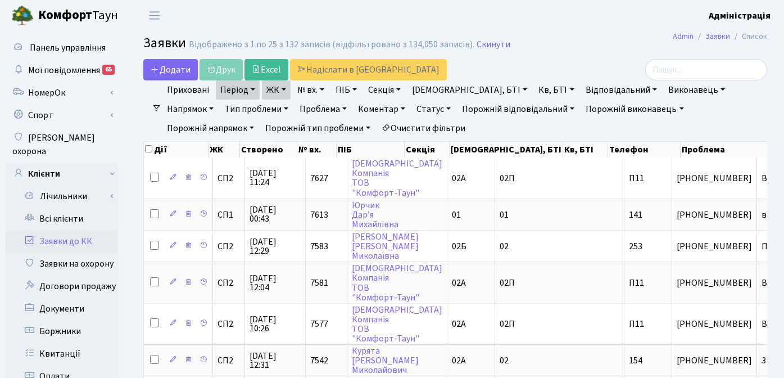
click at [311, 92] on link "№ вх." at bounding box center [311, 89] width 36 height 19
click at [316, 112] on input "text" at bounding box center [326, 111] width 66 height 21
type input "9433"
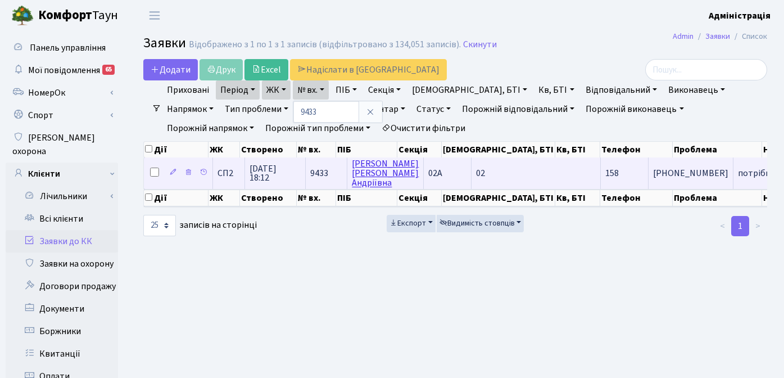
click at [366, 169] on link "[PERSON_NAME]" at bounding box center [385, 172] width 67 height 31
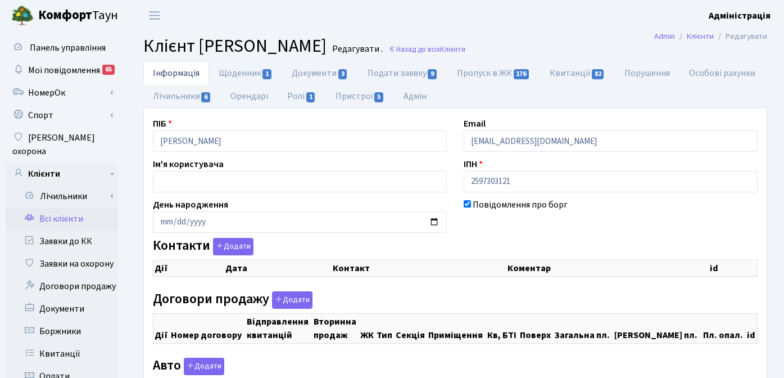
checkbox input "true"
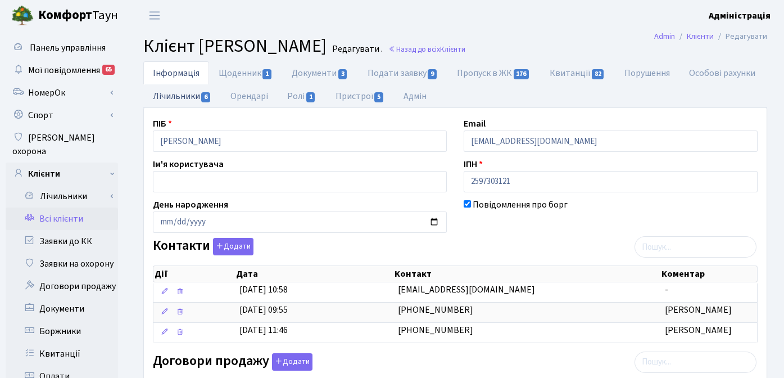
click at [181, 96] on link "Лічильники 6" at bounding box center [182, 95] width 78 height 23
select select "25"
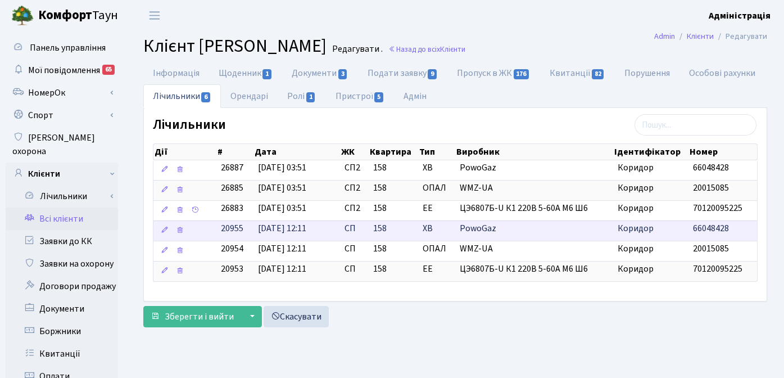
click at [477, 225] on span "PowoGaz" at bounding box center [534, 228] width 149 height 13
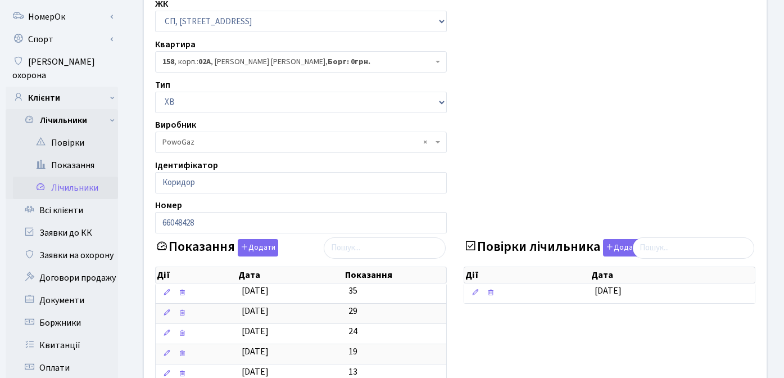
scroll to position [100, 0]
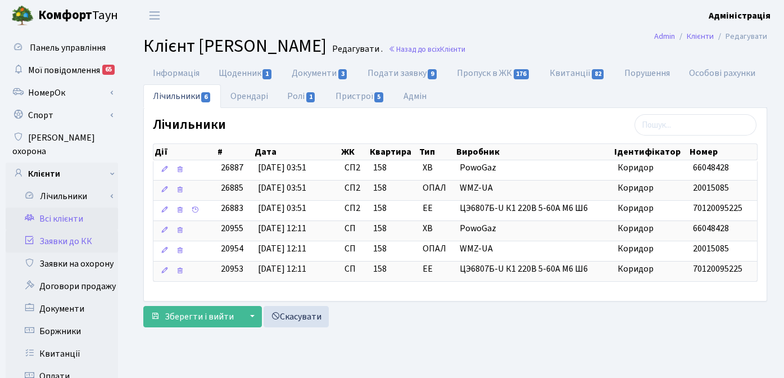
click at [74, 230] on link "Заявки до КК" at bounding box center [62, 241] width 112 height 22
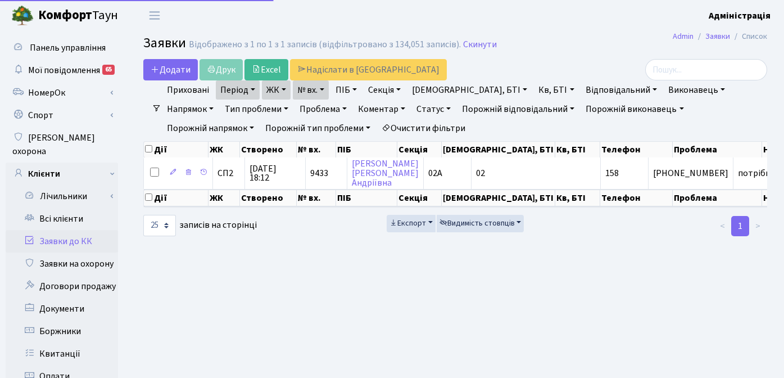
select select "25"
click at [319, 88] on link "№ вх." at bounding box center [311, 89] width 36 height 19
drag, startPoint x: 323, startPoint y: 111, endPoint x: 299, endPoint y: 114, distance: 23.7
click at [299, 114] on input "9433" at bounding box center [326, 111] width 66 height 21
type input "9883"
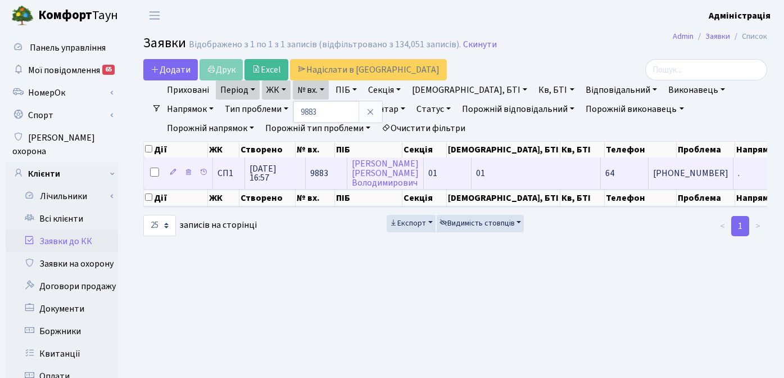
click at [653, 170] on span "[PHONE_NUMBER]" at bounding box center [690, 173] width 75 height 9
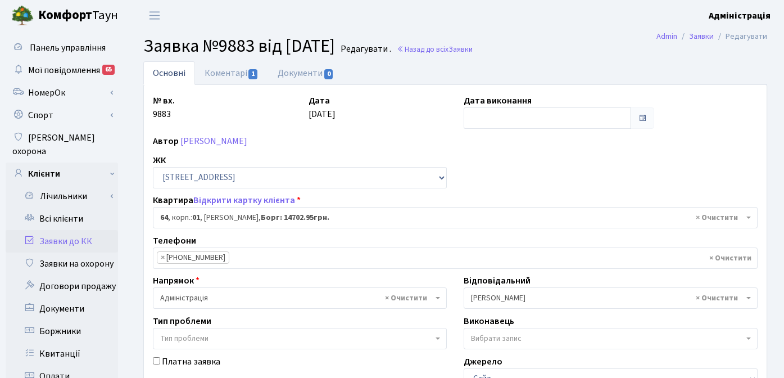
select select "19989"
click at [226, 74] on link "Коментарі 1" at bounding box center [231, 72] width 73 height 23
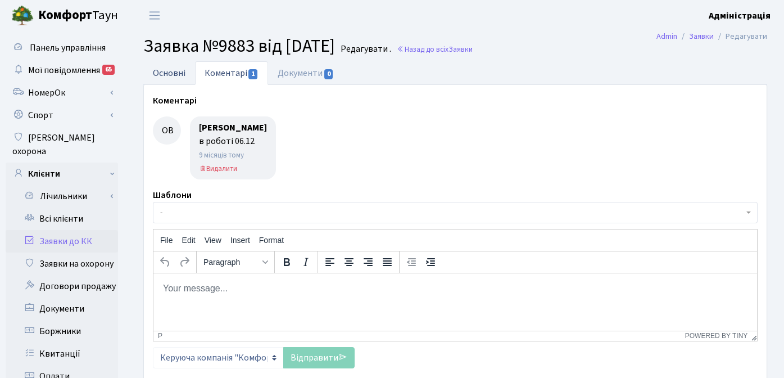
click at [165, 70] on link "Основні" at bounding box center [169, 72] width 52 height 23
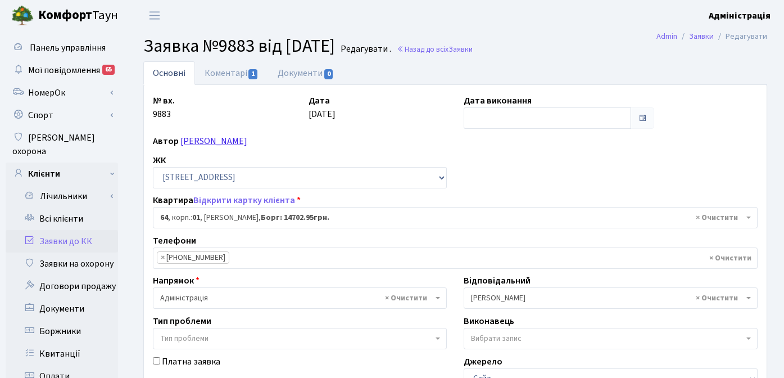
click at [233, 143] on link "[PERSON_NAME]" at bounding box center [213, 141] width 67 height 12
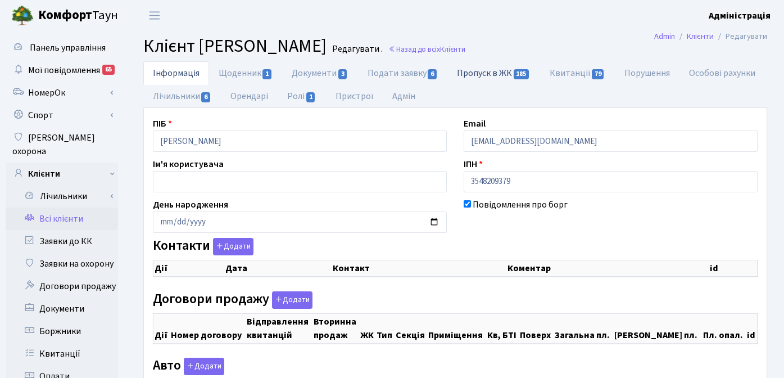
checkbox input "true"
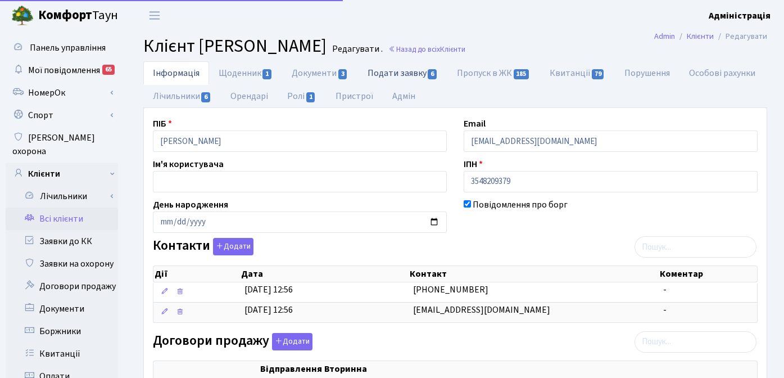
click at [390, 74] on link "Подати заявку 6" at bounding box center [402, 72] width 89 height 23
select select "25"
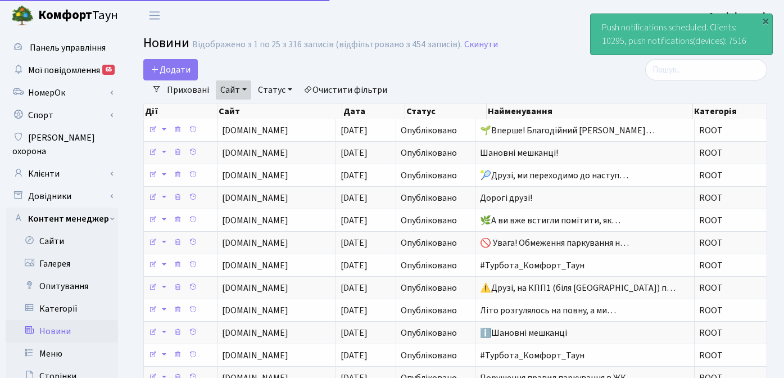
select select "25"
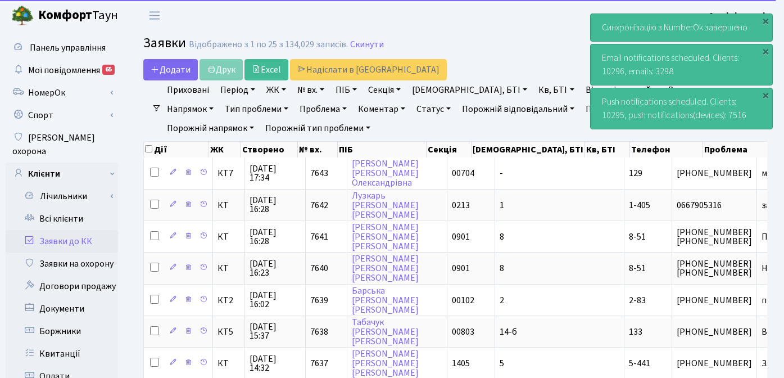
select select "25"
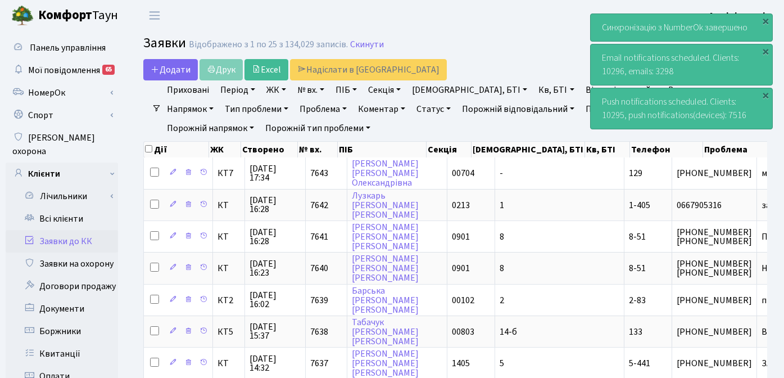
click at [66, 230] on link "Заявки до КК" at bounding box center [62, 241] width 112 height 22
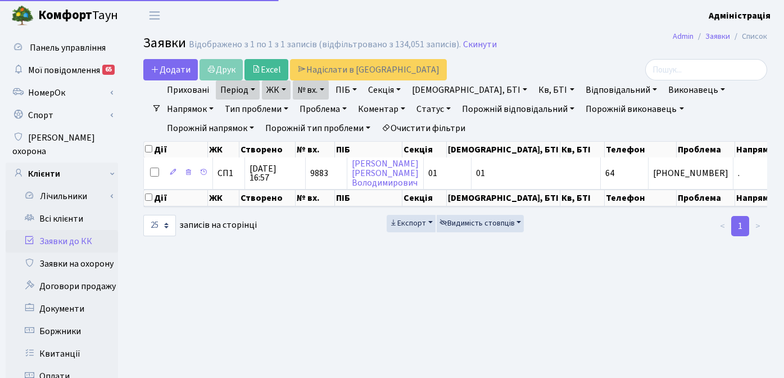
select select "25"
click at [324, 90] on link "№ вх." at bounding box center [311, 89] width 36 height 19
drag, startPoint x: 322, startPoint y: 110, endPoint x: 299, endPoint y: 109, distance: 23.1
click at [299, 109] on input "9883" at bounding box center [326, 111] width 66 height 21
type input "4926"
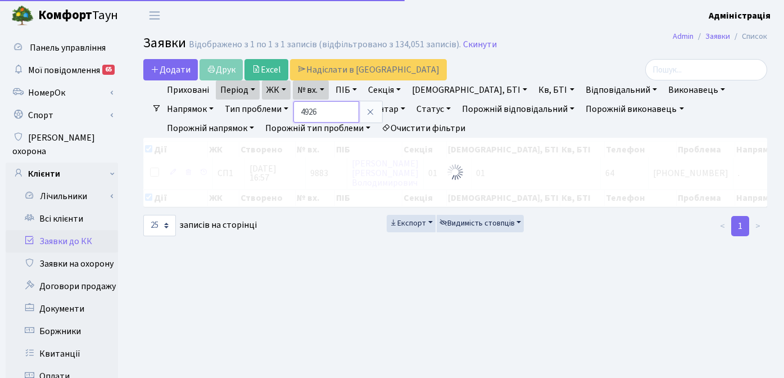
checkbox input "true"
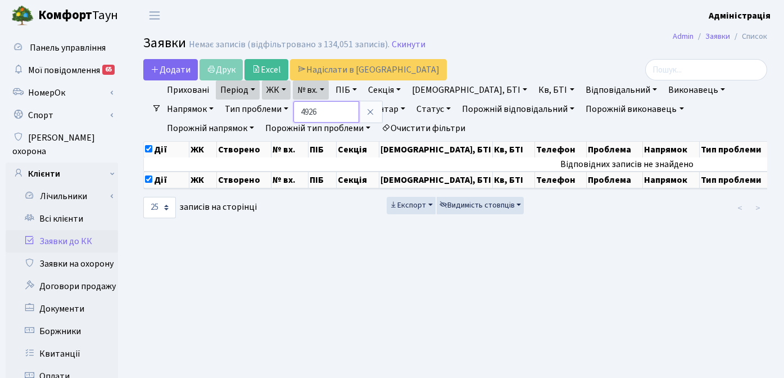
click at [310, 111] on input "4926" at bounding box center [326, 111] width 66 height 21
type input "4936"
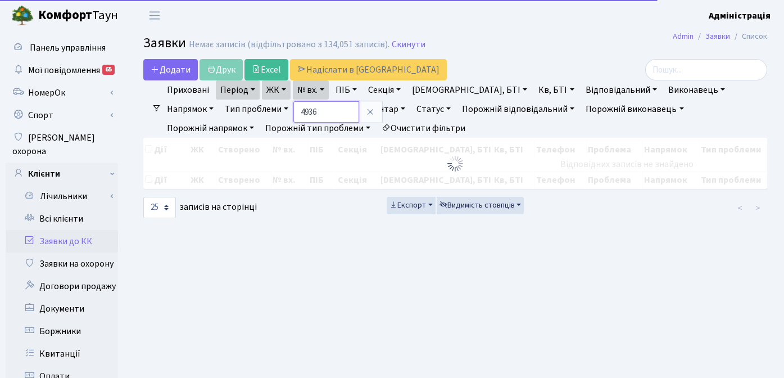
checkbox input "false"
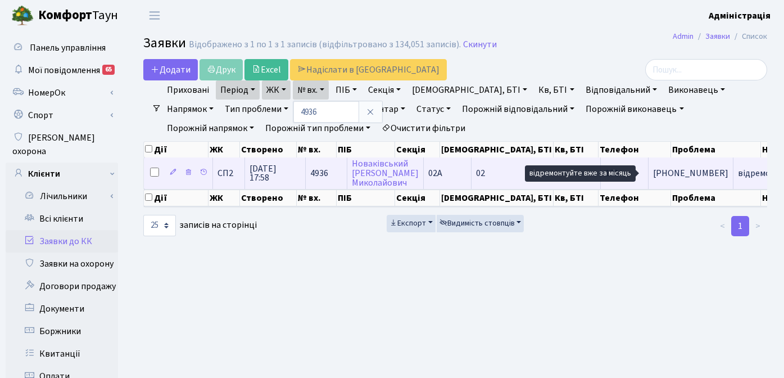
click at [738, 174] on span "відремонтуйте в[...]" at bounding box center [777, 173] width 79 height 12
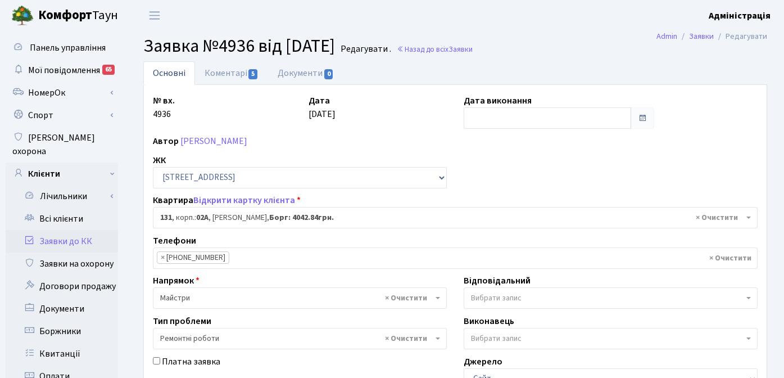
select select "20381"
select select "62"
click at [228, 73] on link "Коментарі 5" at bounding box center [231, 72] width 73 height 23
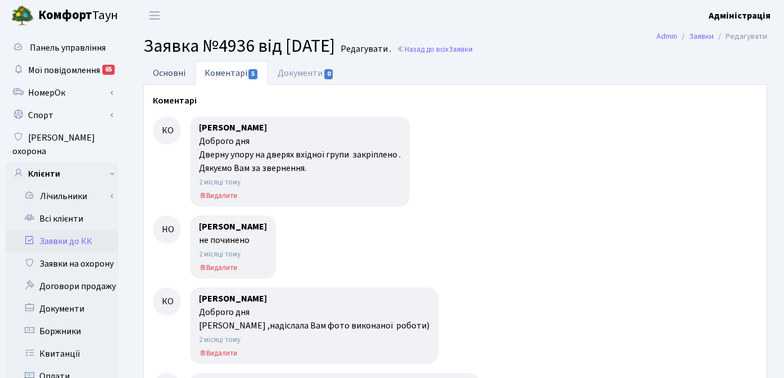
click at [163, 73] on link "Основні" at bounding box center [169, 72] width 52 height 23
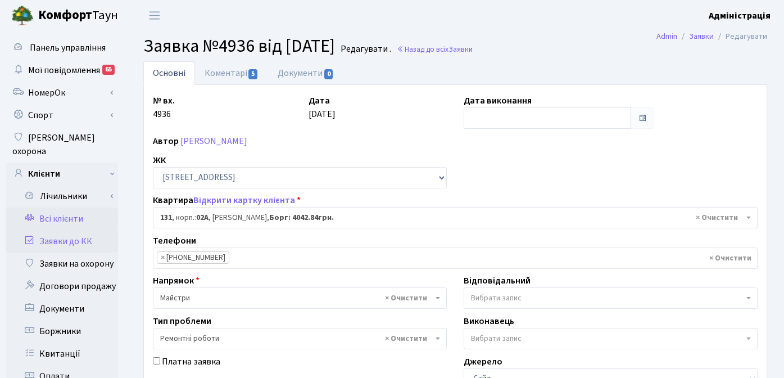
click at [68, 207] on link "Всі клієнти" at bounding box center [62, 218] width 112 height 22
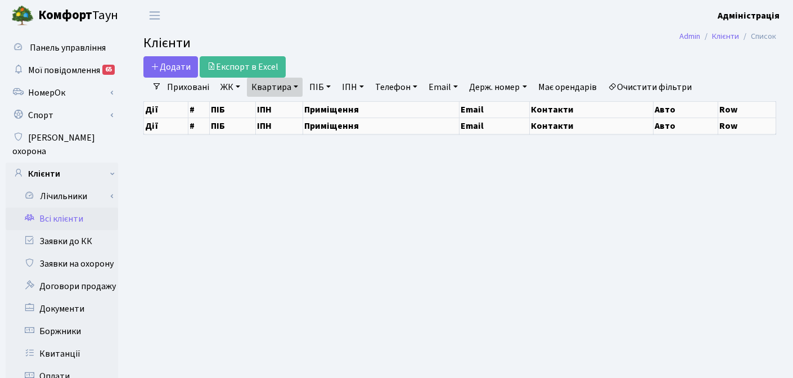
select select "25"
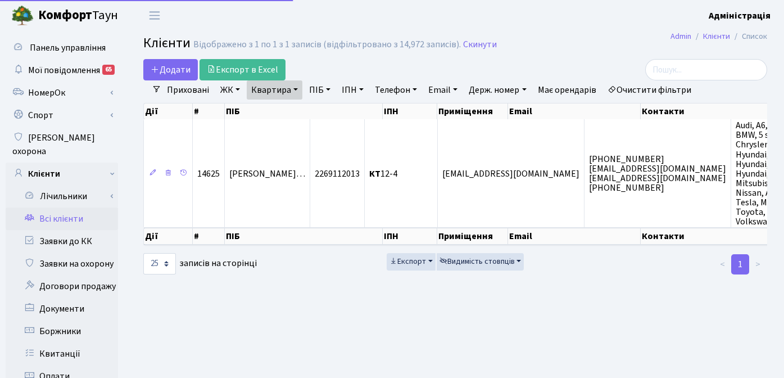
click at [635, 85] on link "Очистити фільтри" at bounding box center [649, 89] width 93 height 19
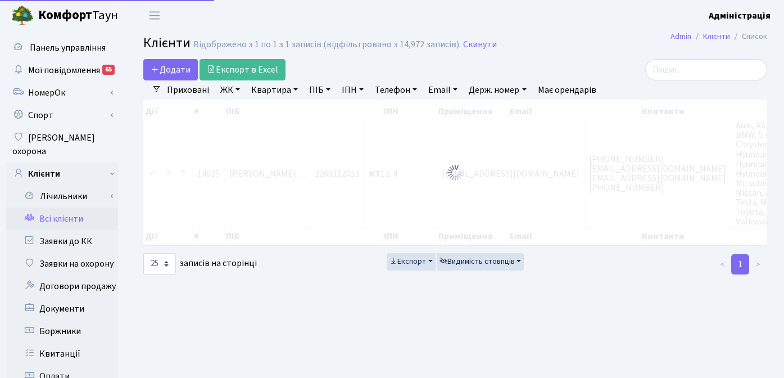
click at [493, 84] on link "Держ. номер" at bounding box center [497, 89] width 66 height 19
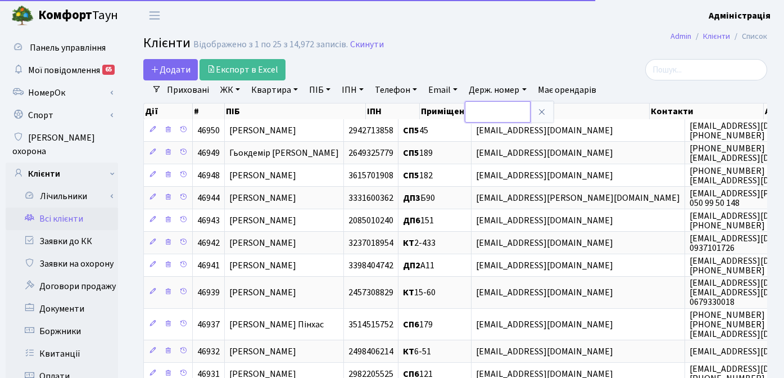
paste input "AA2911YD"
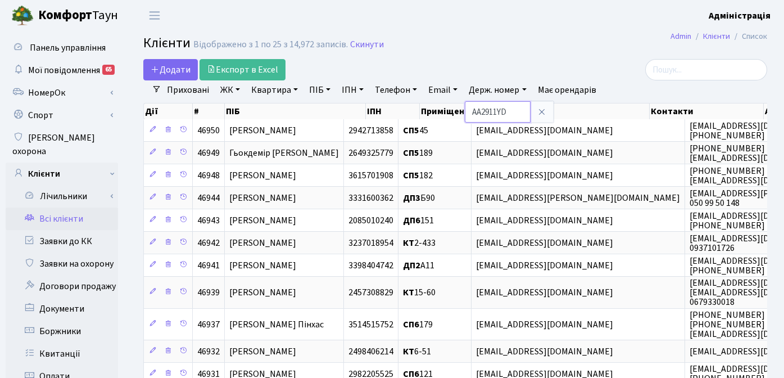
type input "AA2911YD"
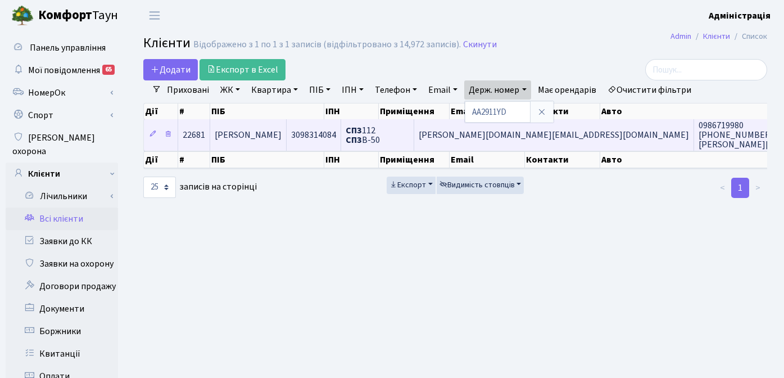
click at [282, 134] on span "[PERSON_NAME]" at bounding box center [248, 135] width 67 height 12
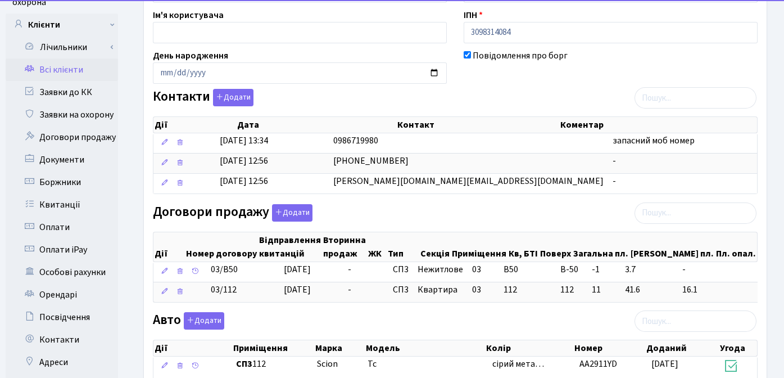
scroll to position [250, 0]
